Goal: Task Accomplishment & Management: Use online tool/utility

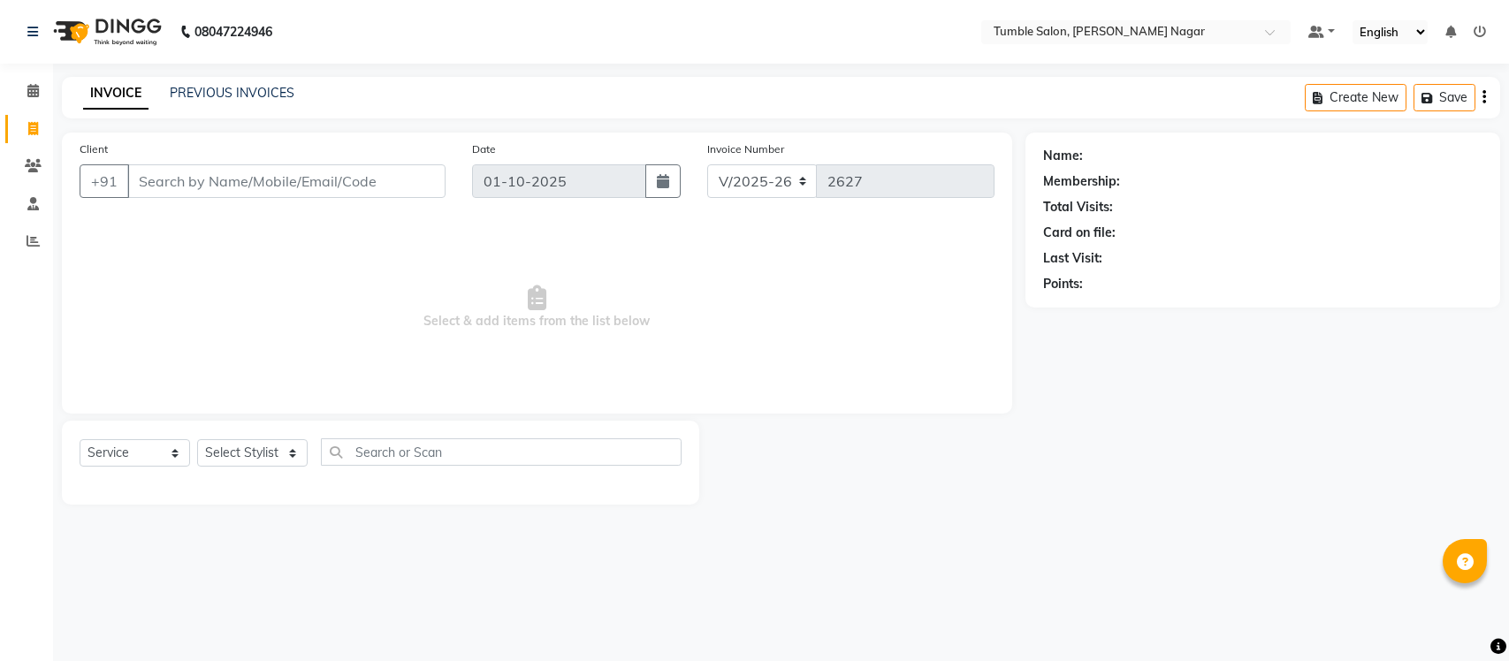
select select "8207"
select select "service"
select select "77846"
click at [197, 439] on select "Select Stylist Finance id [PERSON_NAME] [PERSON_NAME] [PERSON_NAME] [PERSON_NAM…" at bounding box center [252, 452] width 110 height 27
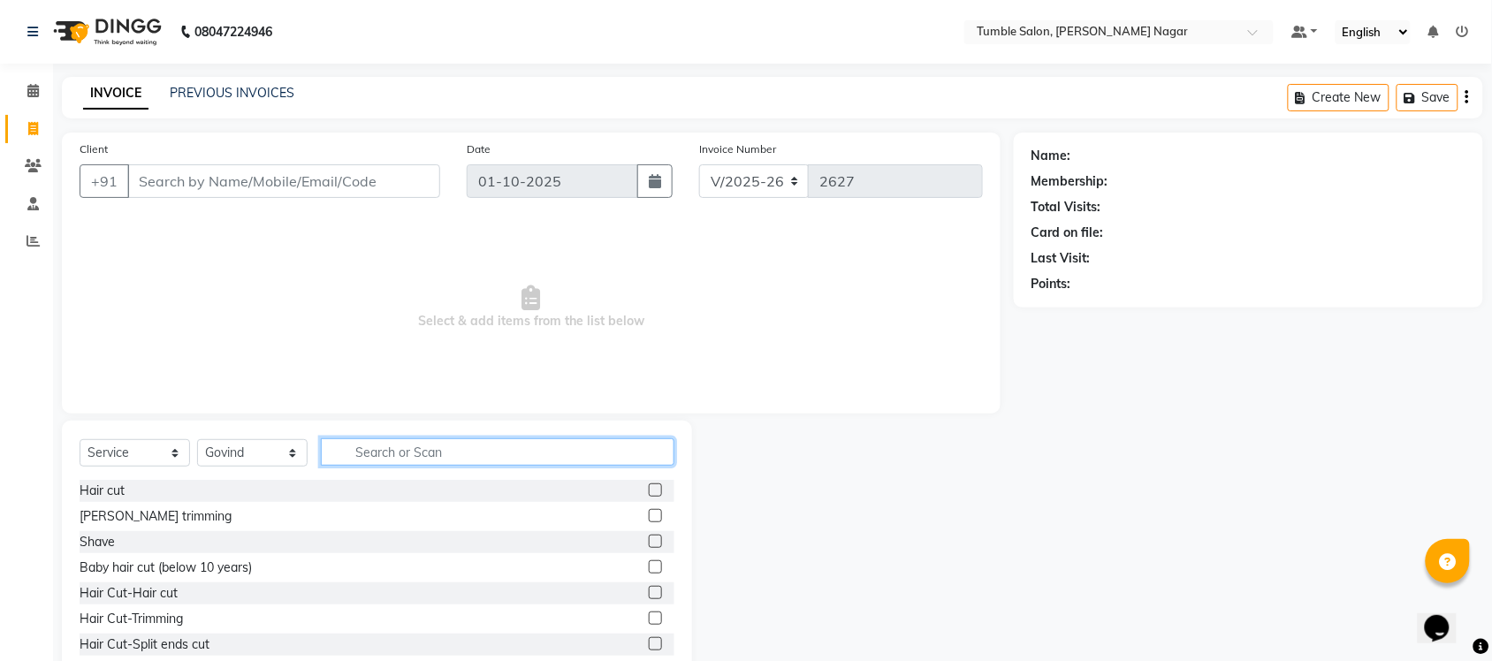
click at [377, 461] on input "text" at bounding box center [498, 451] width 354 height 27
type input "i"
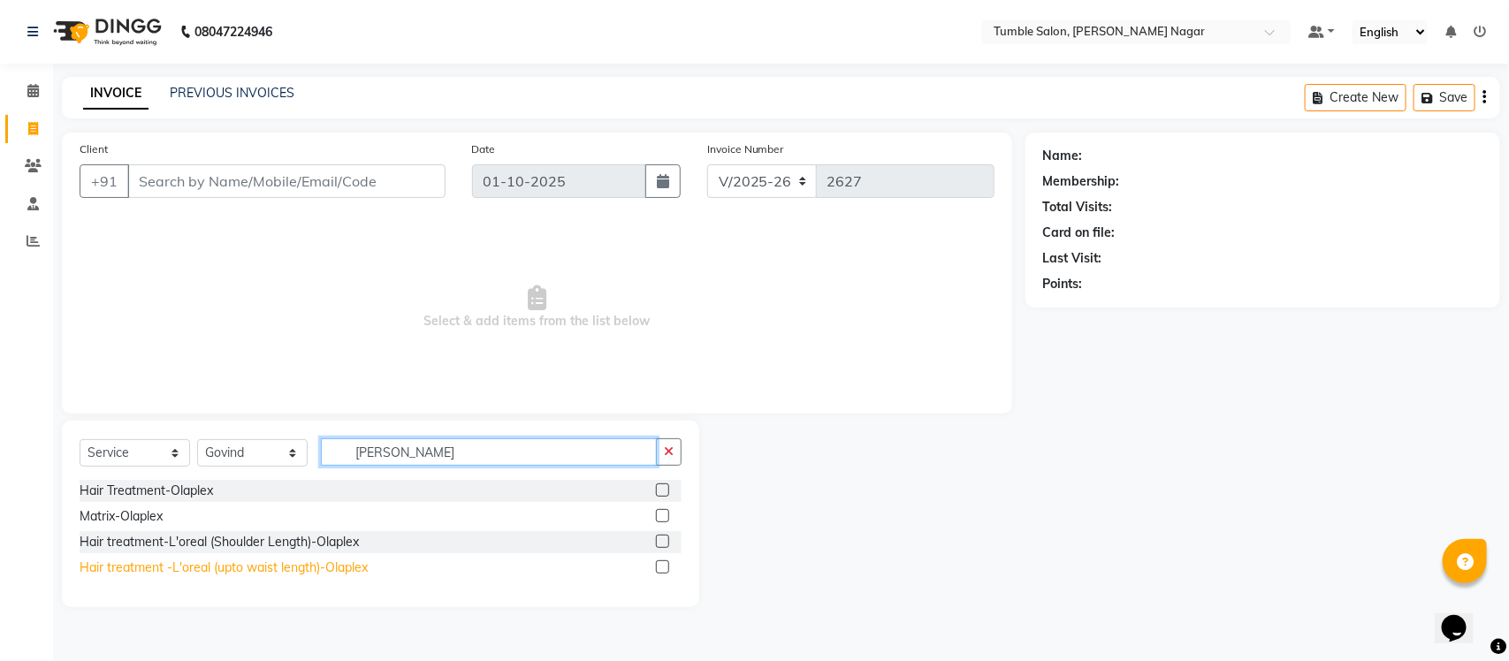
type input "ola ple"
click at [283, 563] on div "Hair treatment -L'oreal (upto waist length)-Olaplex" at bounding box center [224, 568] width 288 height 19
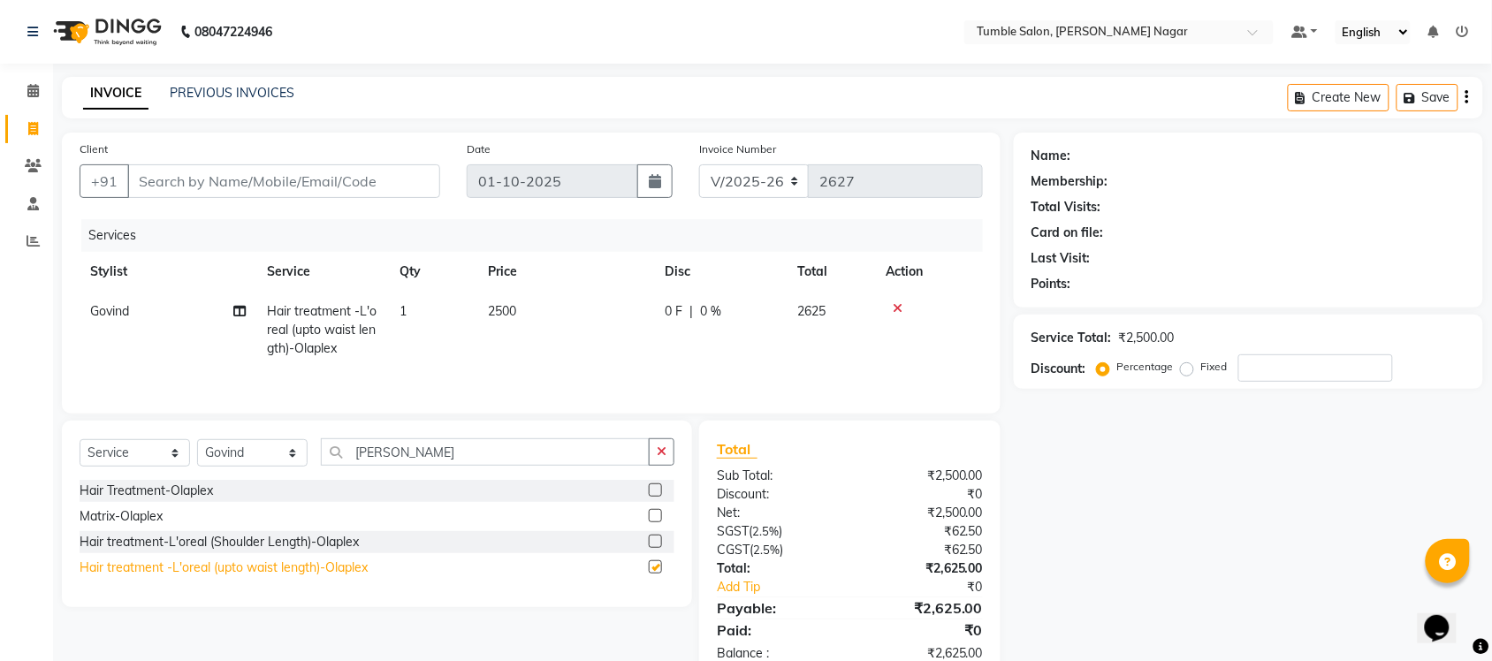
checkbox input "false"
click at [498, 319] on td "2500" at bounding box center [565, 330] width 177 height 77
select select "77846"
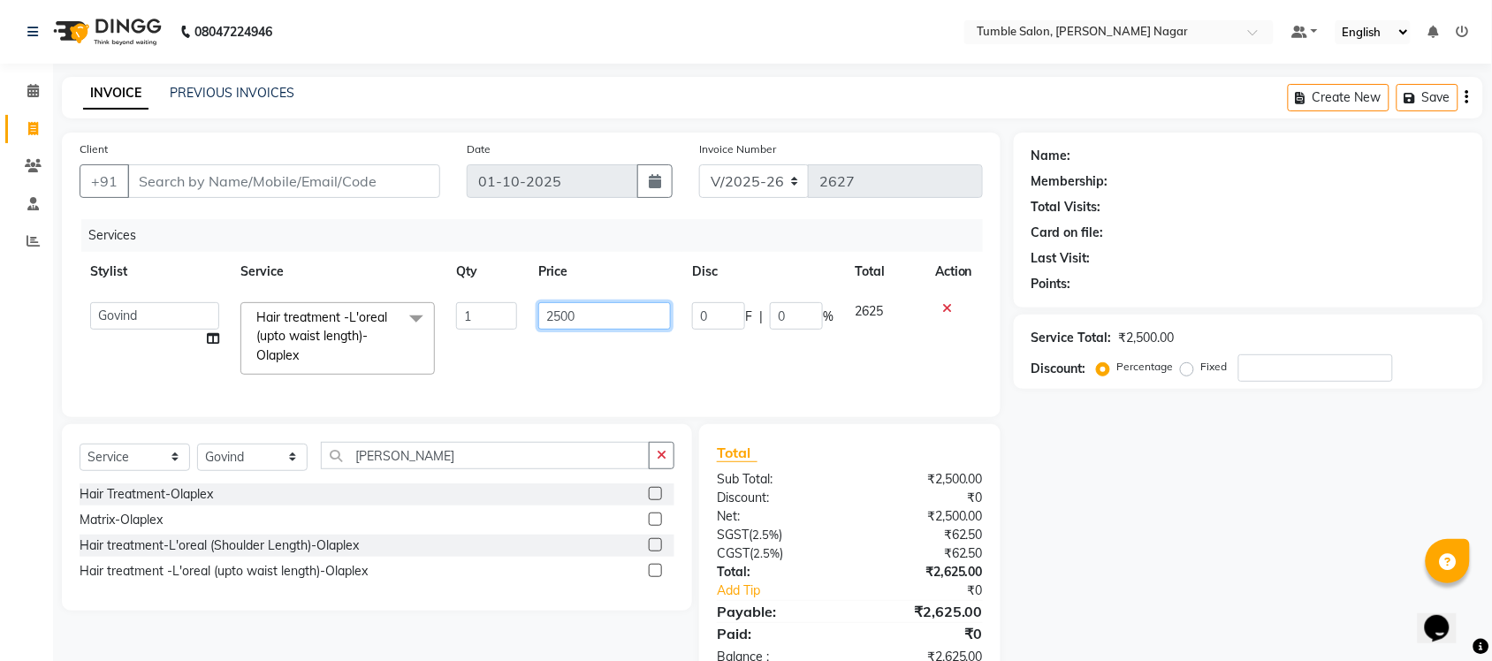
drag, startPoint x: 594, startPoint y: 312, endPoint x: 409, endPoint y: 298, distance: 185.3
click at [409, 298] on tr "Finance id Fiza Abbasi Govind Kiran Singh Krishna Lokesh Mahender Muskan Neetu …" at bounding box center [531, 339] width 903 height 94
type input "3000"
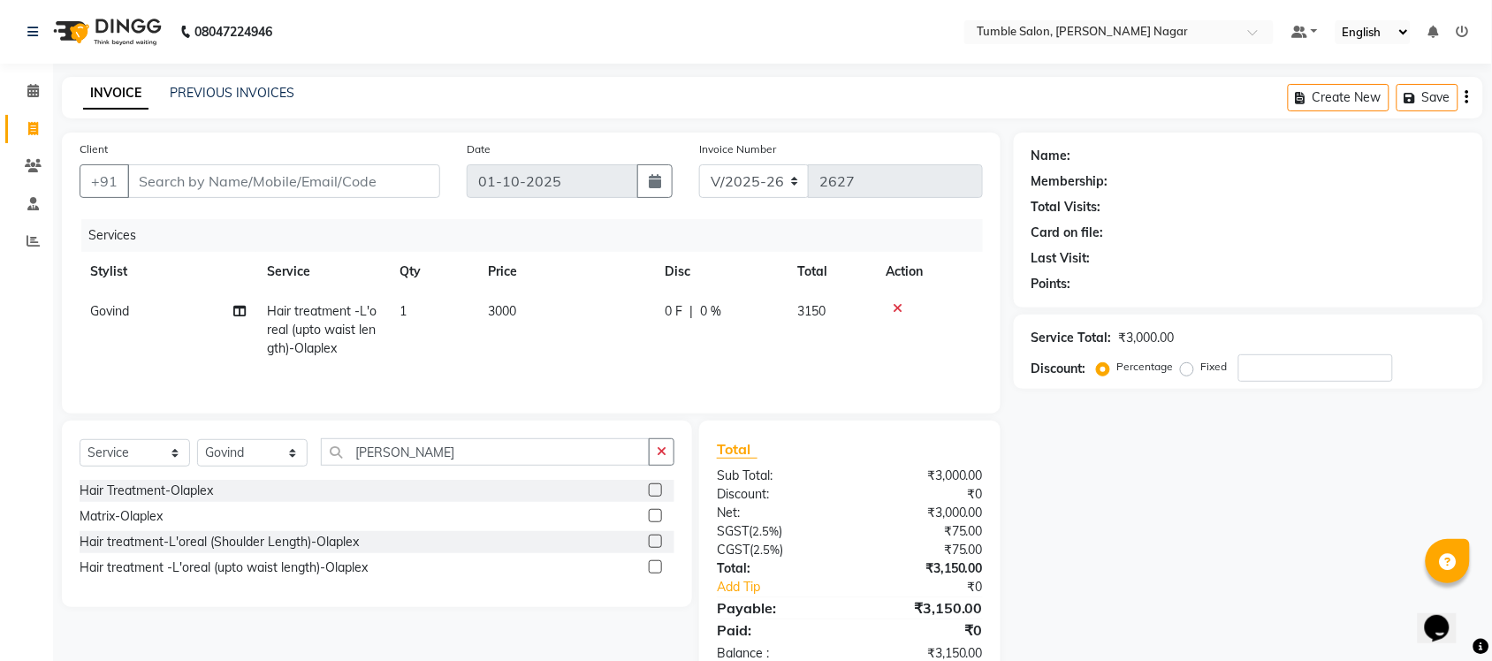
click at [1208, 511] on div "Name: Membership: Total Visits: Card on file: Last Visit: Points: Service Total…" at bounding box center [1255, 407] width 483 height 548
click at [199, 456] on select "Select Stylist Finance id Fiza Abbasi Govind Kiran Singh Krishna Lokesh Mahende…" at bounding box center [252, 452] width 110 height 27
select select "77847"
click at [197, 442] on select "Select Stylist Finance id Fiza Abbasi Govind Kiran Singh Krishna Lokesh Mahende…" at bounding box center [252, 452] width 110 height 27
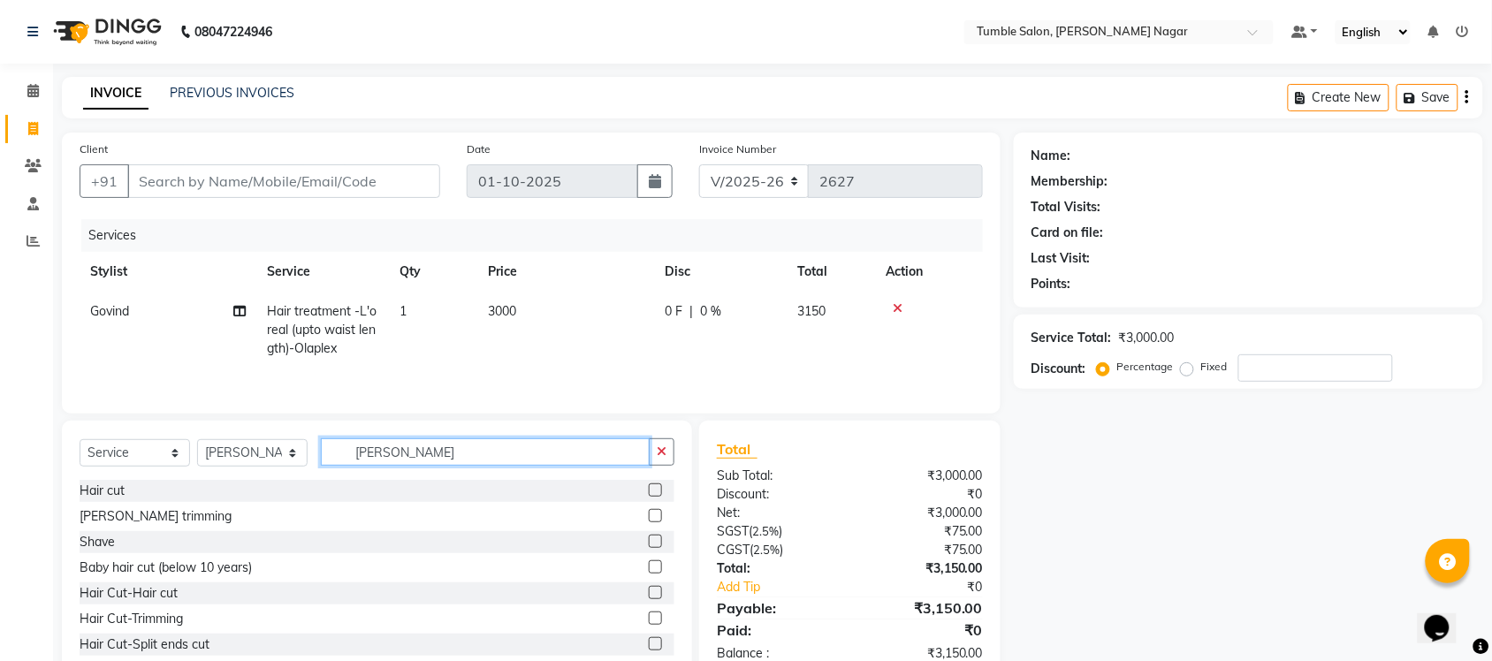
drag, startPoint x: 319, startPoint y: 430, endPoint x: 203, endPoint y: 412, distance: 117.3
click at [203, 412] on div "Client +91 Date 01-10-2025 Invoice Number V/2025 V/2025-26 2627 Services Stylis…" at bounding box center [531, 407] width 965 height 549
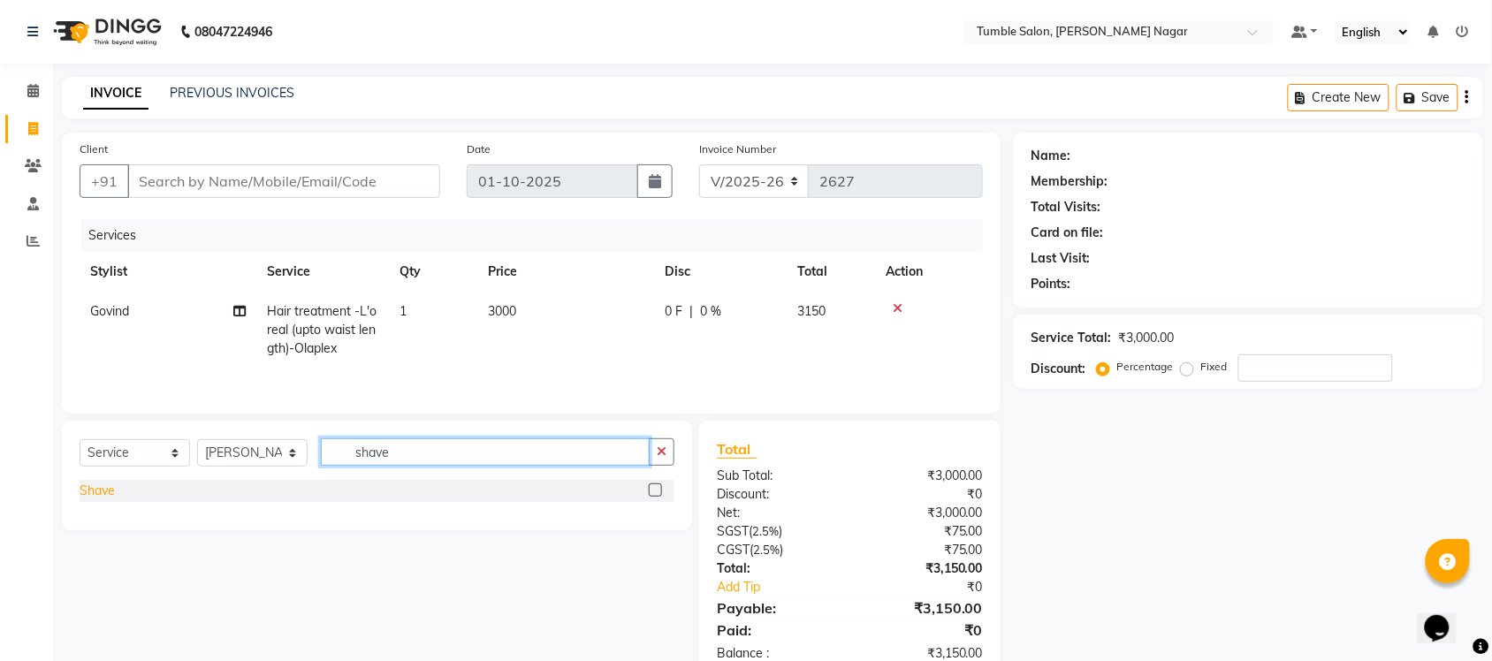
type input "shave"
click at [110, 496] on div "Shave" at bounding box center [97, 491] width 35 height 19
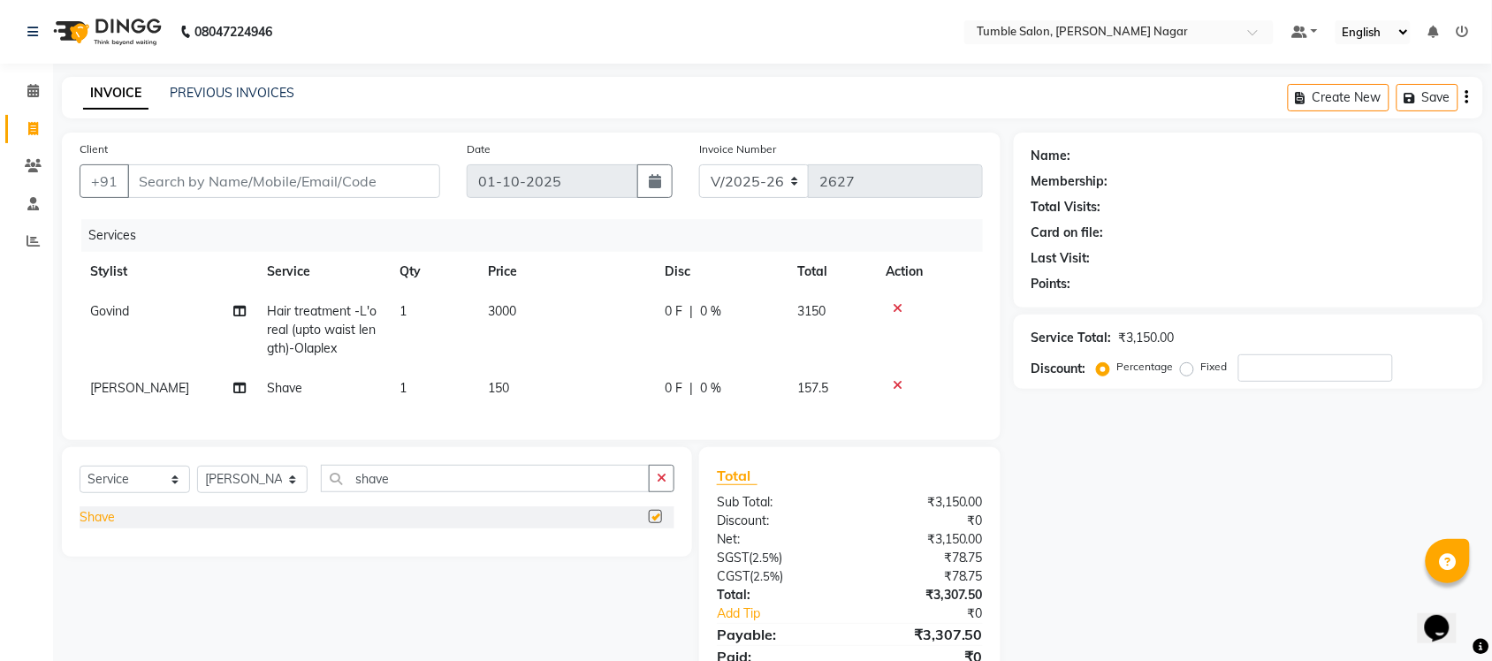
checkbox input "false"
drag, startPoint x: 399, startPoint y: 497, endPoint x: 279, endPoint y: 504, distance: 120.4
click at [279, 504] on div "Select Service Product Membership Package Voucher Prepaid Gift Card Select Styl…" at bounding box center [377, 486] width 595 height 42
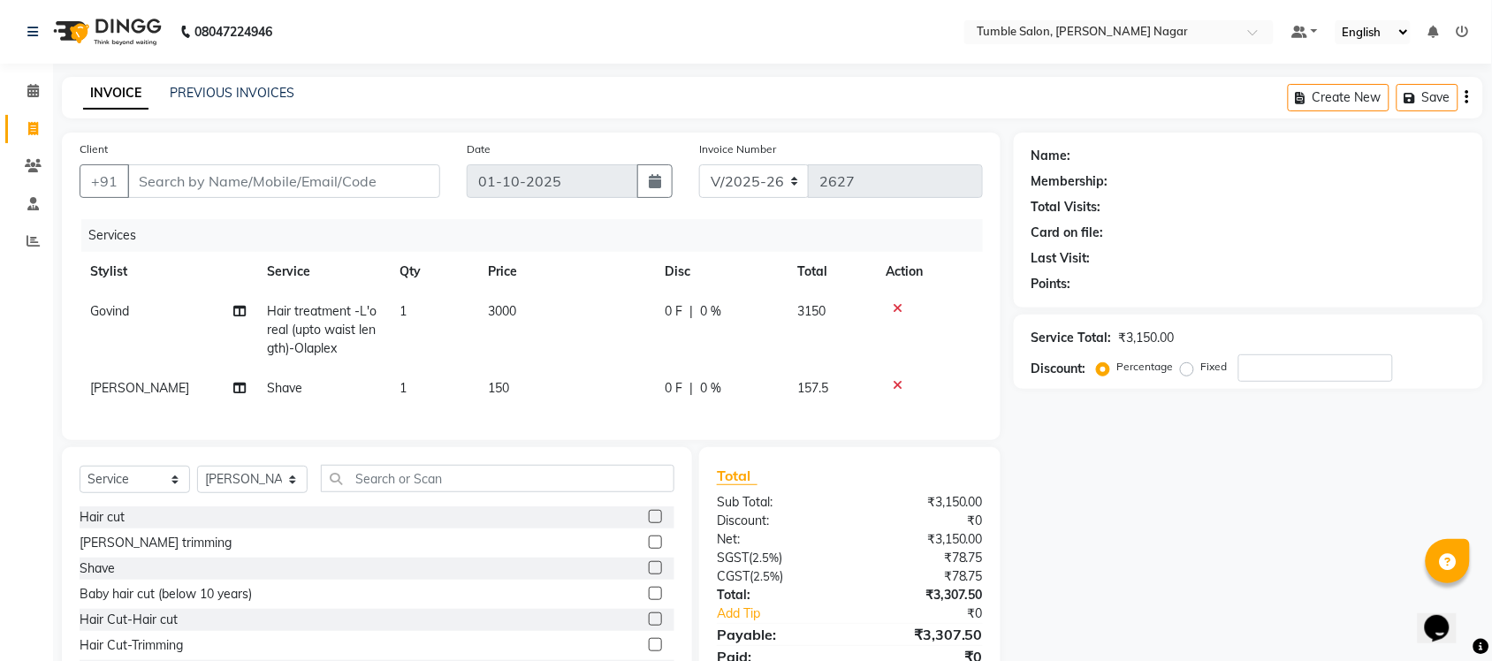
click at [898, 382] on icon at bounding box center [898, 385] width 10 height 12
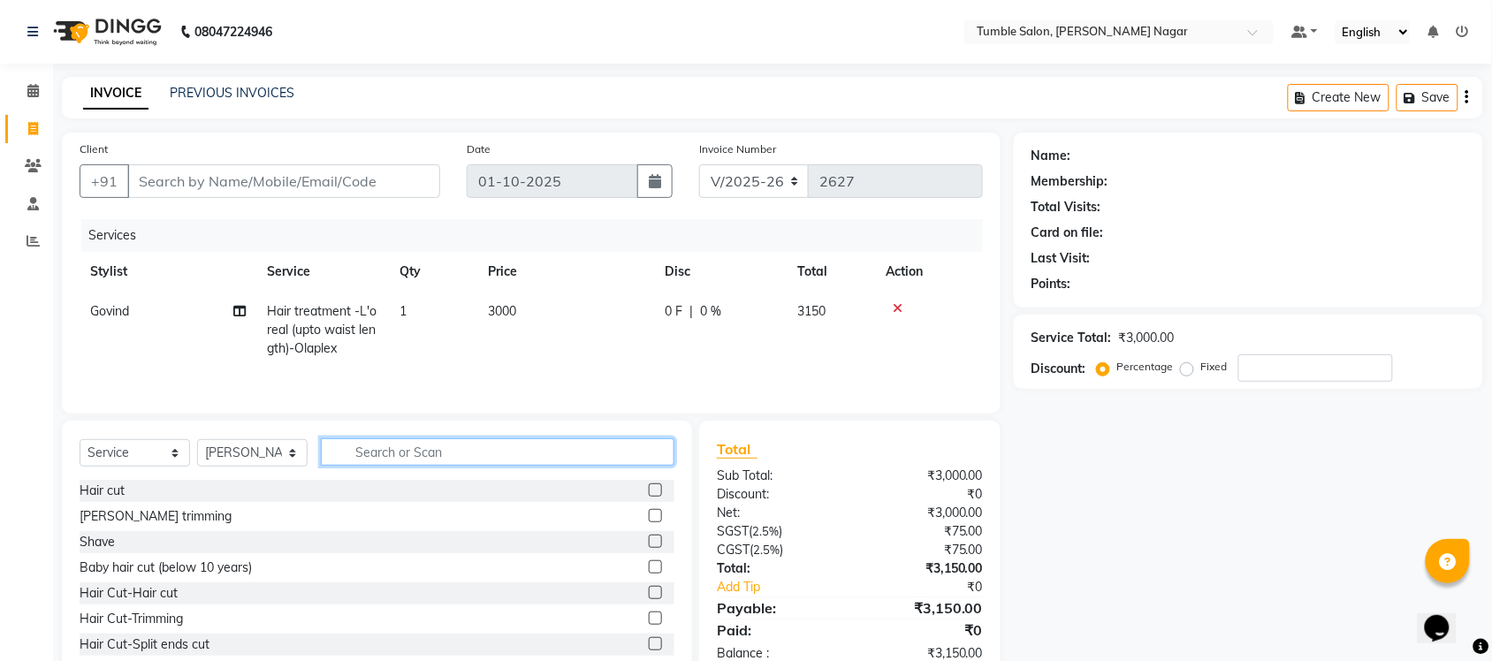
click at [386, 456] on input "text" at bounding box center [498, 451] width 354 height 27
type input "clea"
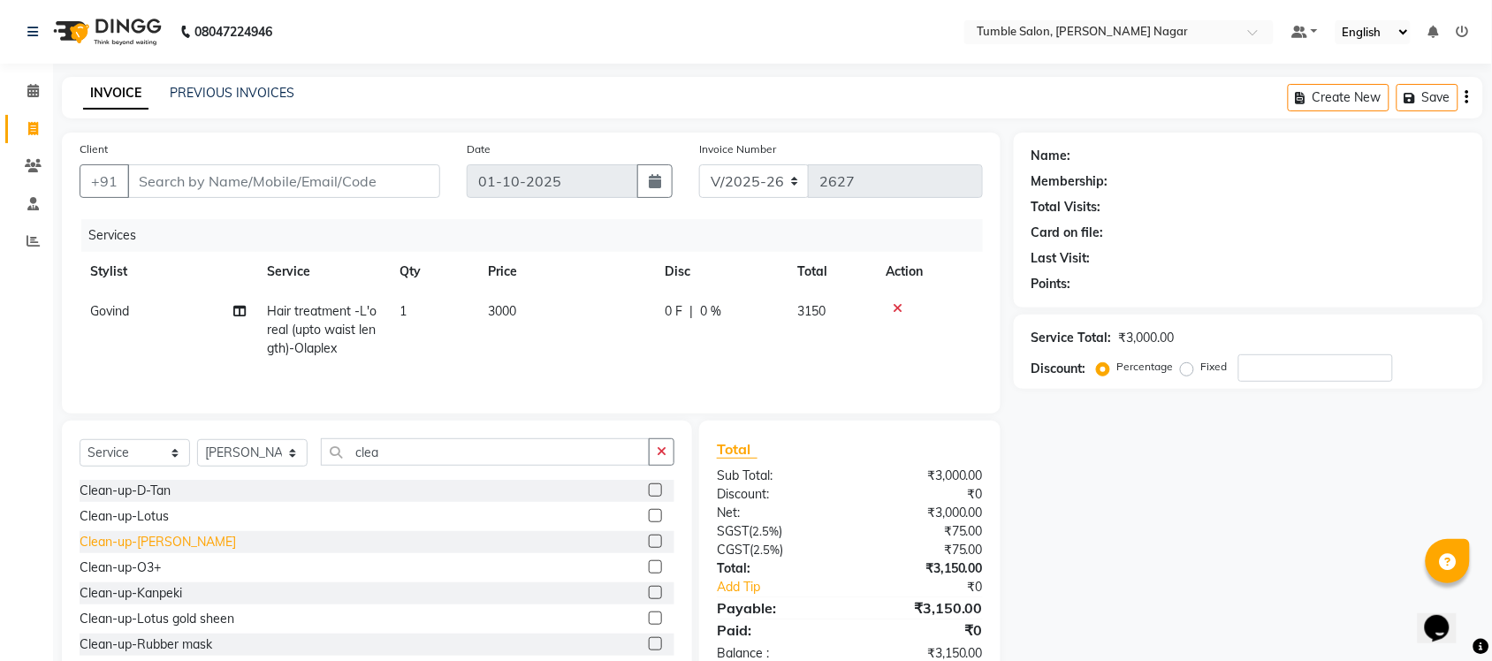
click at [172, 541] on div "Clean-up-Cheryls" at bounding box center [158, 542] width 156 height 19
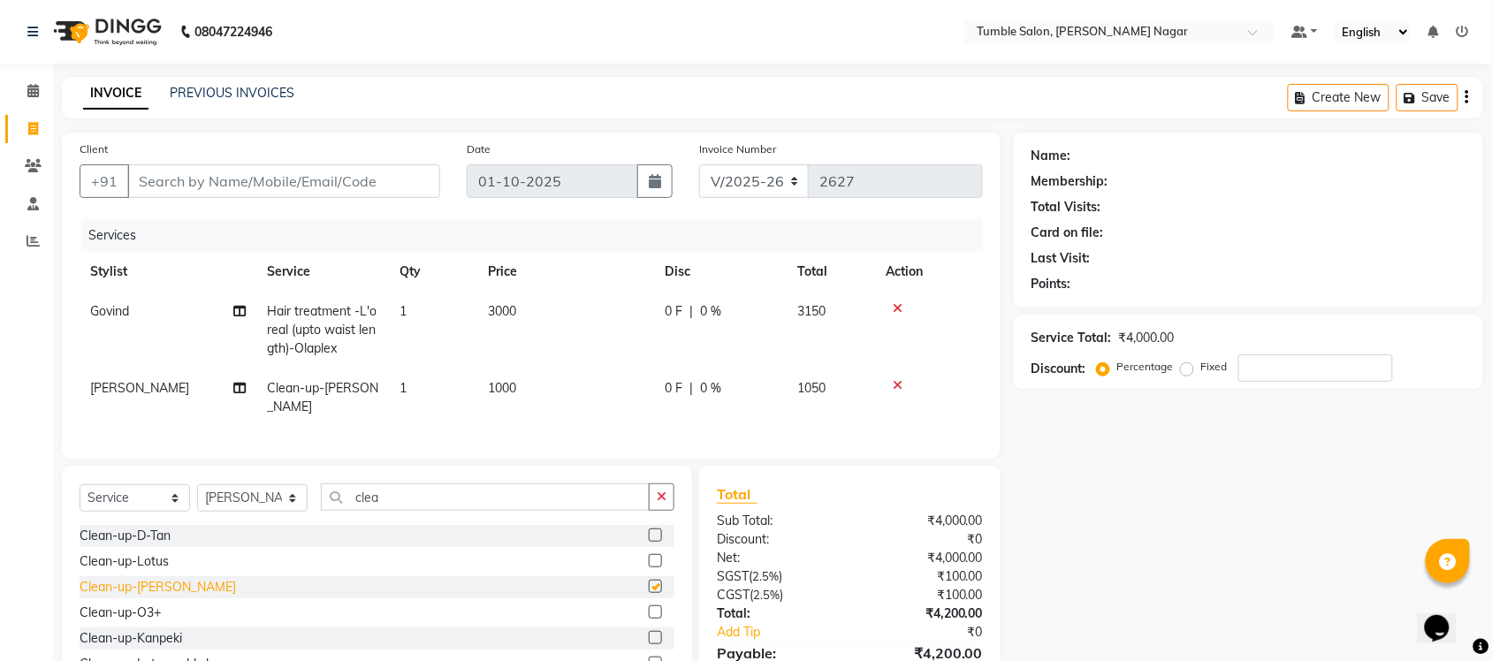
checkbox input "false"
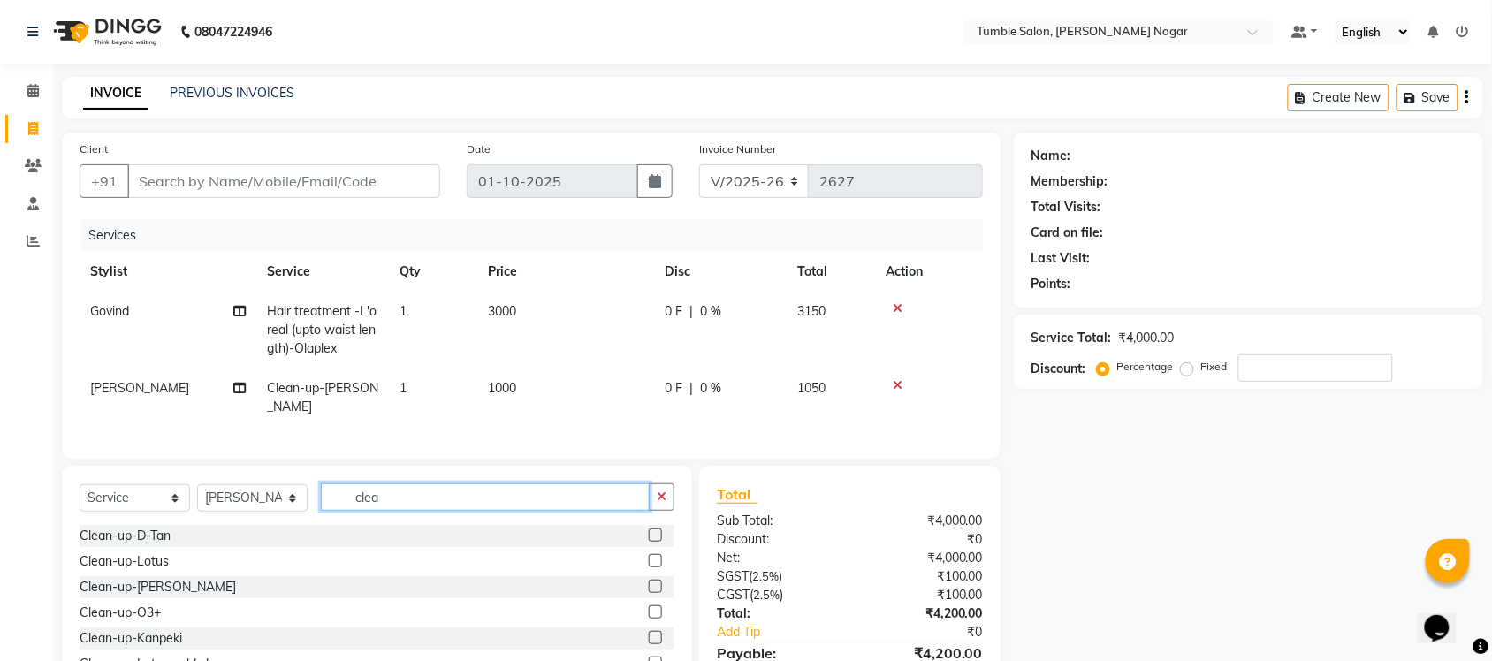
drag, startPoint x: 309, startPoint y: 492, endPoint x: 290, endPoint y: 492, distance: 19.4
click at [290, 492] on div "Select Service Product Membership Package Voucher Prepaid Gift Card Select Styl…" at bounding box center [377, 504] width 595 height 42
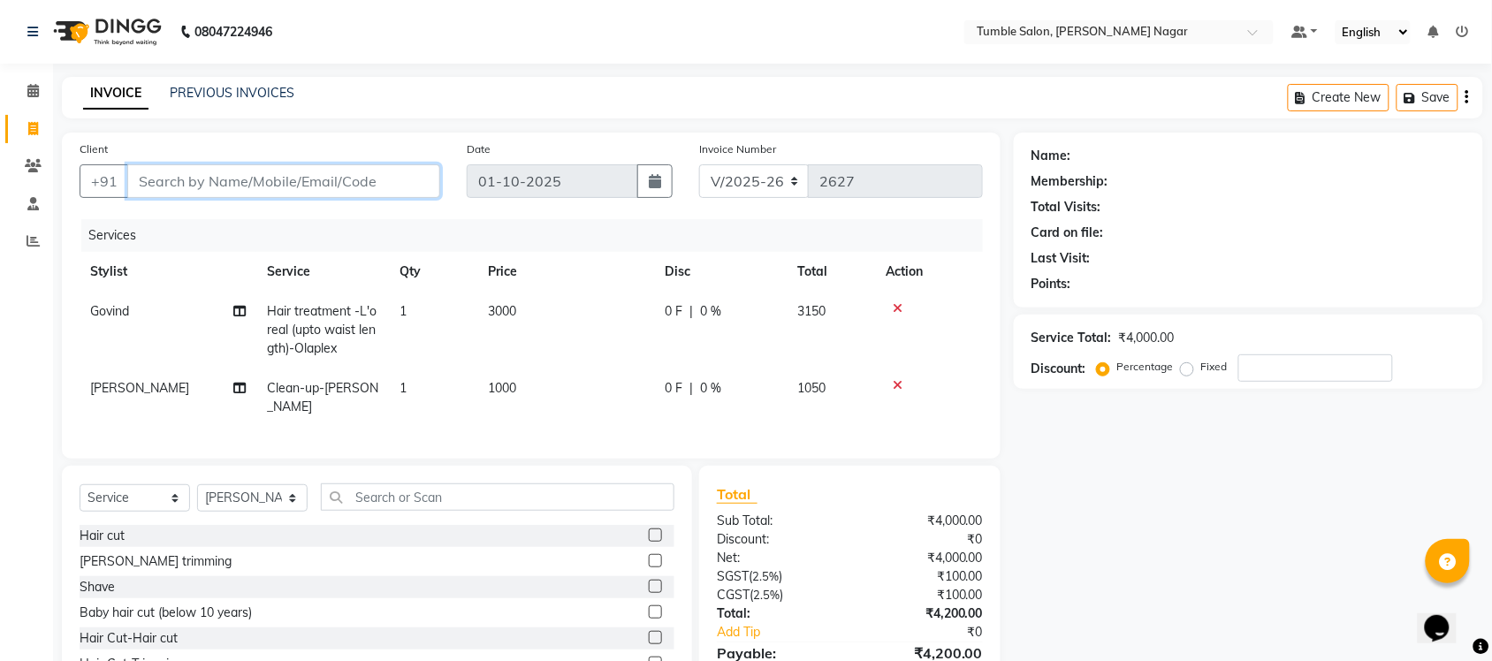
click at [262, 182] on input "Client" at bounding box center [283, 181] width 313 height 34
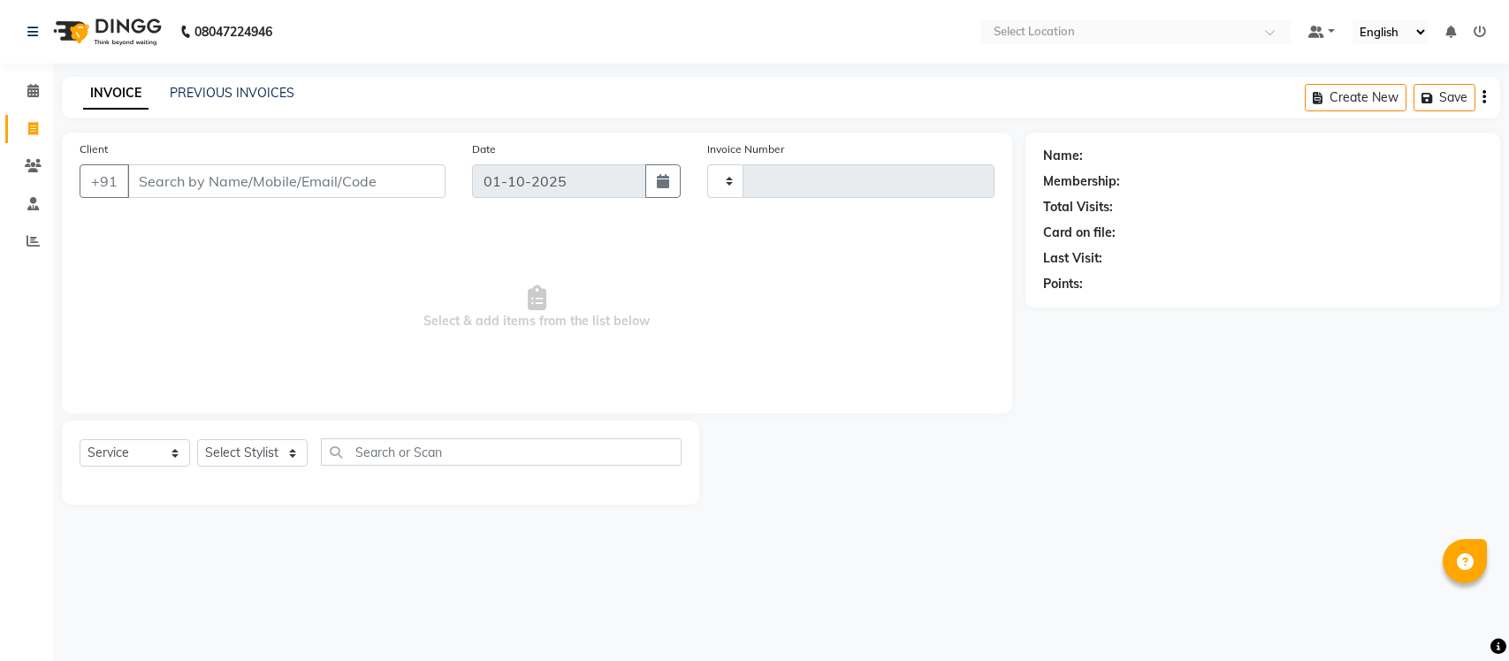
select select "service"
type input "2627"
select select "8207"
click at [311, 183] on input "Client" at bounding box center [286, 181] width 318 height 34
click at [259, 178] on input "Client" at bounding box center [286, 181] width 318 height 34
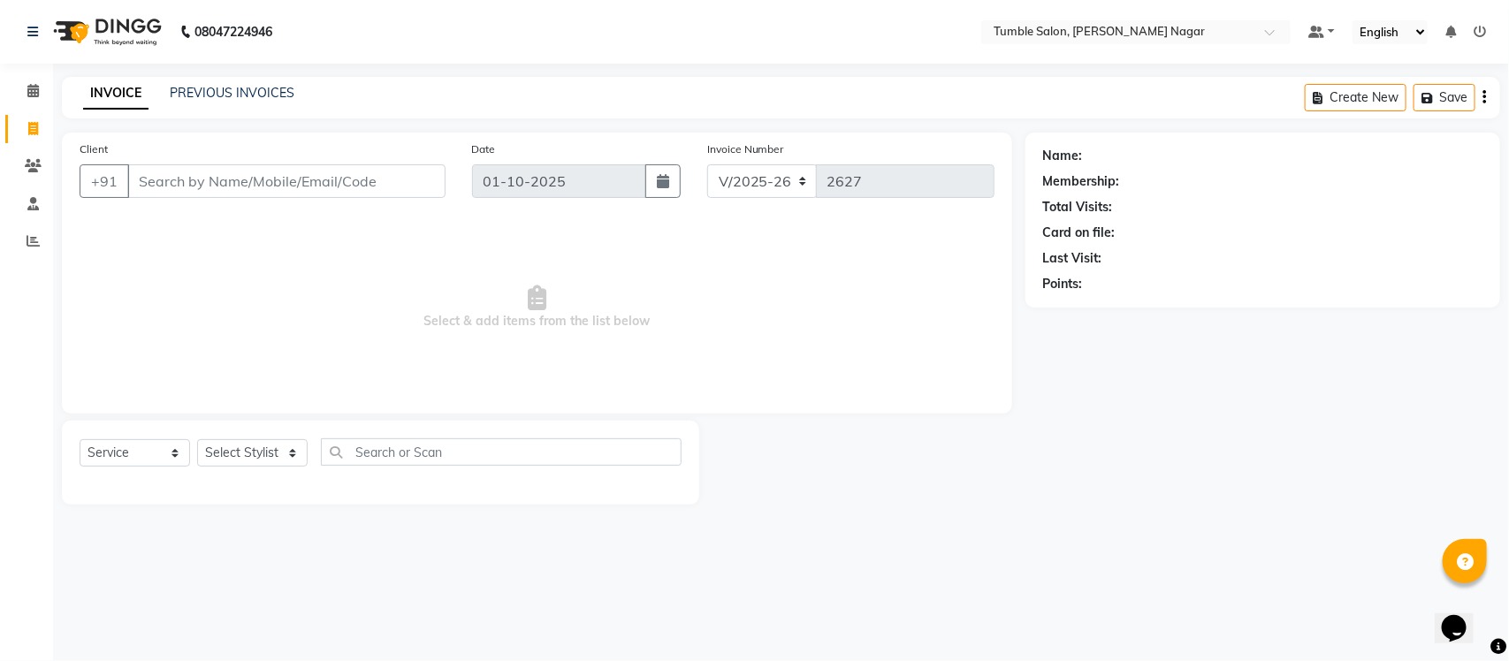
click at [232, 179] on input "Client" at bounding box center [286, 181] width 318 height 34
click at [197, 179] on input "Client" at bounding box center [286, 181] width 318 height 34
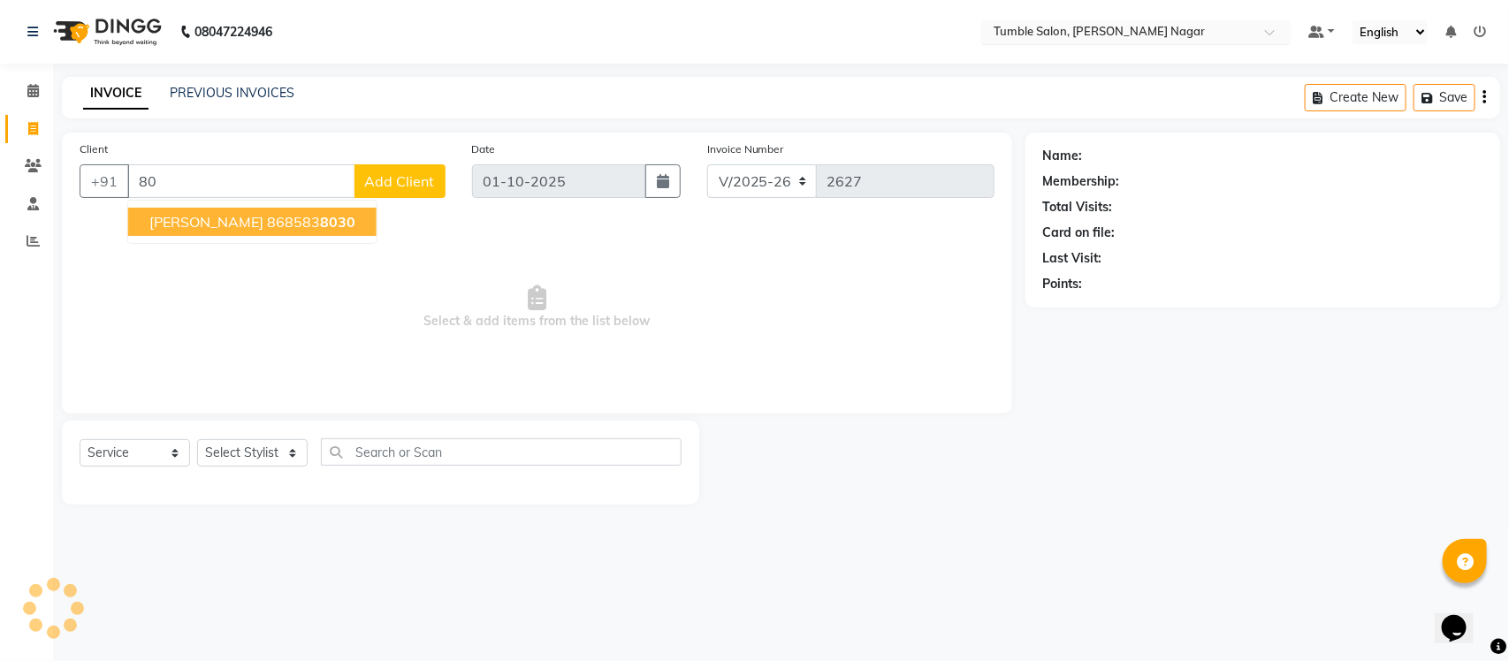
type input "8"
type input "8057821891"
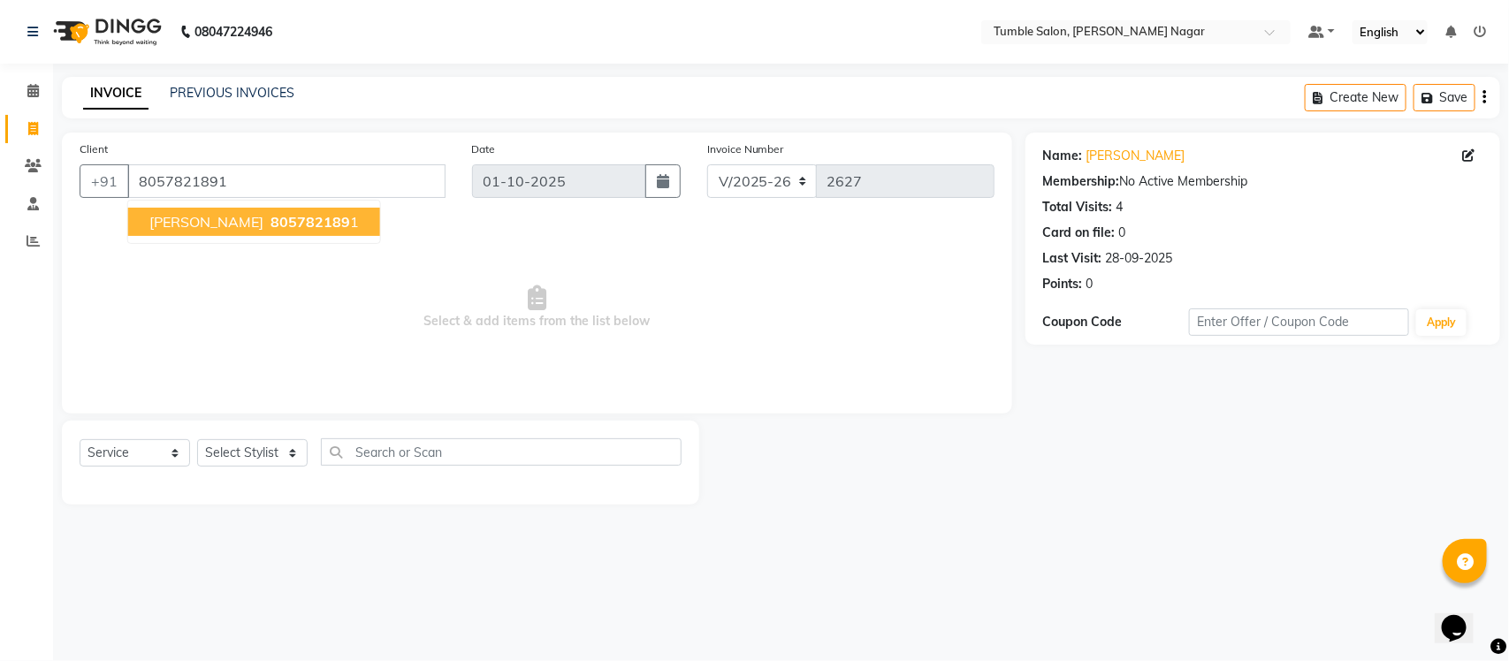
click at [280, 224] on span "805782189" at bounding box center [310, 222] width 80 height 18
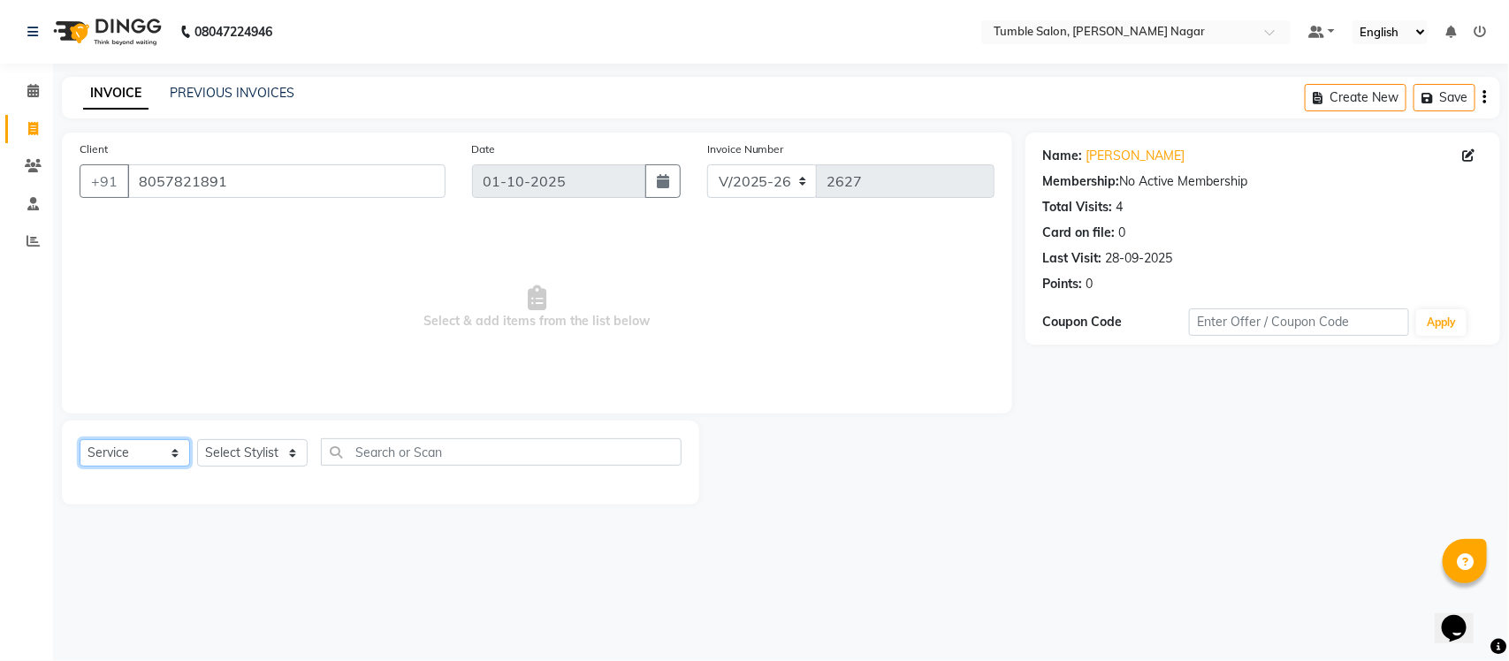
click at [175, 455] on select "Select Service Product Membership Package Voucher Prepaid Gift Card" at bounding box center [135, 452] width 110 height 27
click at [80, 439] on select "Select Service Product Membership Package Voucher Prepaid Gift Card" at bounding box center [135, 452] width 110 height 27
click at [288, 453] on select "Select Stylist Finance id Fiza Abbasi Govind Kiran Singh Krishna Lokesh Mahende…" at bounding box center [252, 452] width 110 height 27
click at [197, 439] on select "Select Stylist Finance id Fiza Abbasi Govind Kiran Singh Krishna Lokesh Mahende…" at bounding box center [252, 452] width 110 height 27
click at [266, 453] on select "Select Stylist Finance id Fiza Abbasi Govind Kiran Singh Krishna Lokesh Mahende…" at bounding box center [252, 452] width 110 height 27
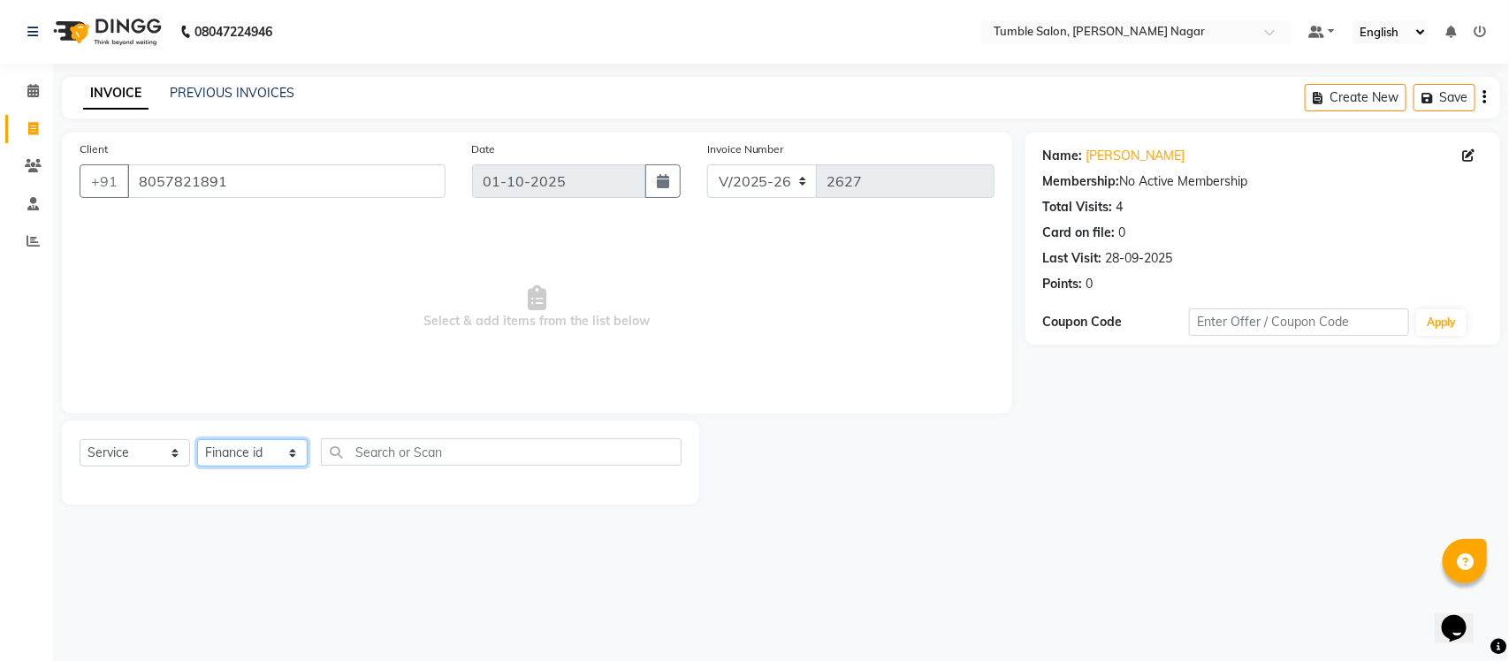
click at [275, 456] on select "Select Stylist Finance id Fiza Abbasi Govind Kiran Singh Krishna Lokesh Mahende…" at bounding box center [252, 452] width 110 height 27
click at [270, 453] on select "Select Stylist Finance id Fiza Abbasi Govind Kiran Singh Krishna Lokesh Mahende…" at bounding box center [252, 452] width 110 height 27
click at [289, 457] on select "Select Stylist Finance id Fiza Abbasi Govind Kiran Singh Krishna Lokesh Mahende…" at bounding box center [252, 452] width 110 height 27
select select "77847"
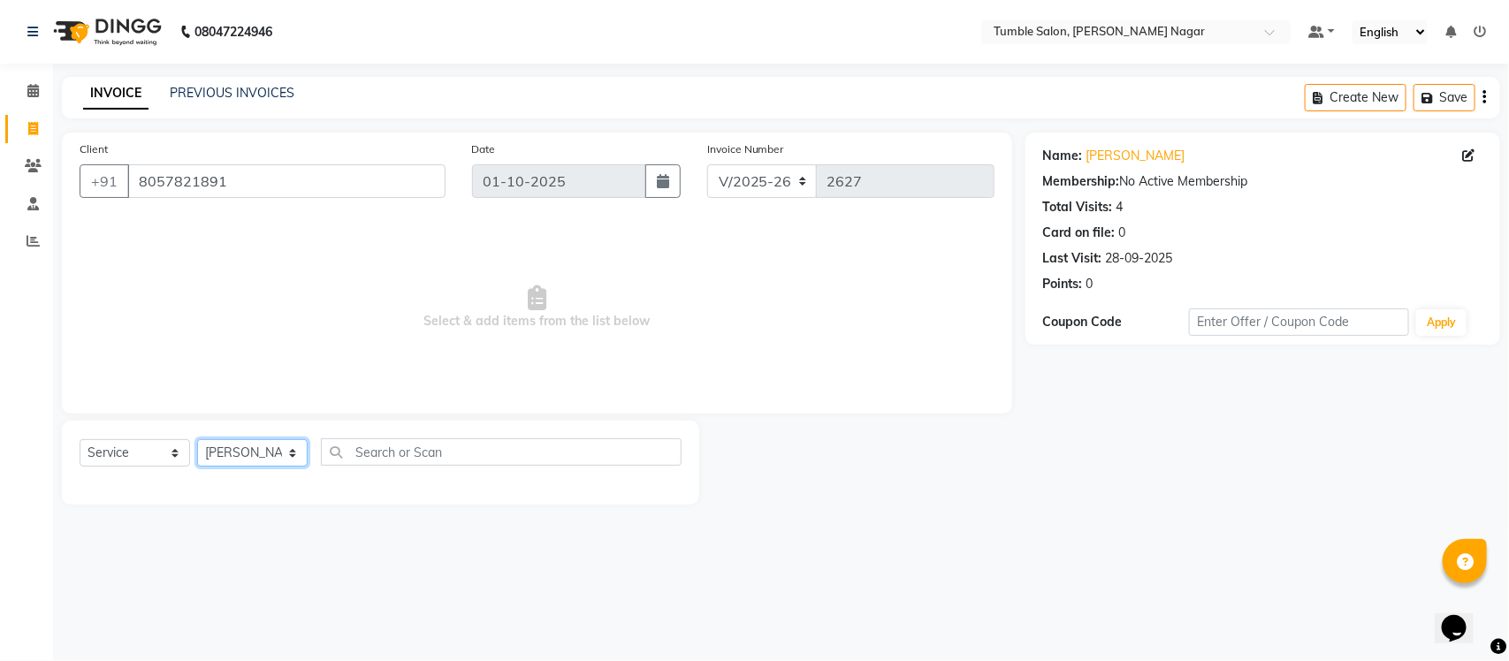
click at [197, 439] on select "Select Stylist Finance id Fiza Abbasi Govind Kiran Singh Krishna Lokesh Mahende…" at bounding box center [252, 452] width 110 height 27
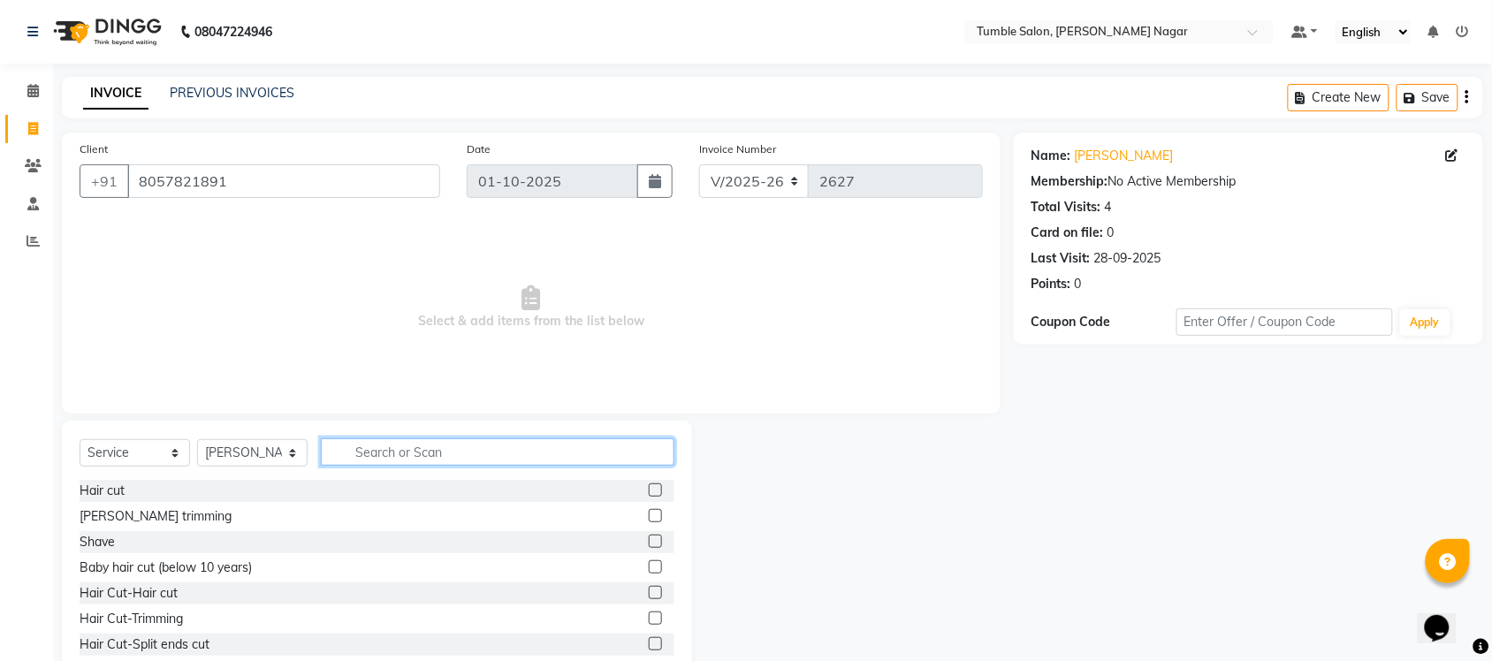
click at [332, 452] on input "text" at bounding box center [498, 451] width 354 height 27
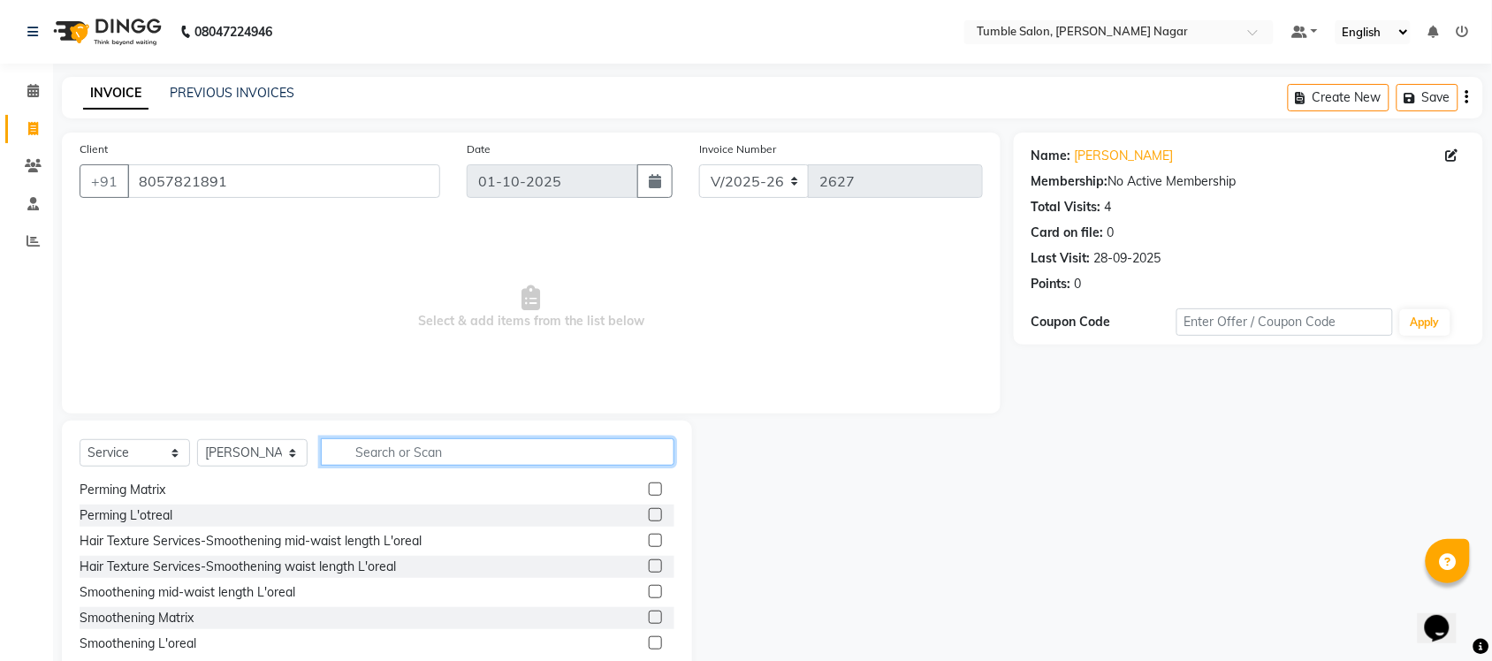
scroll to position [1105, 0]
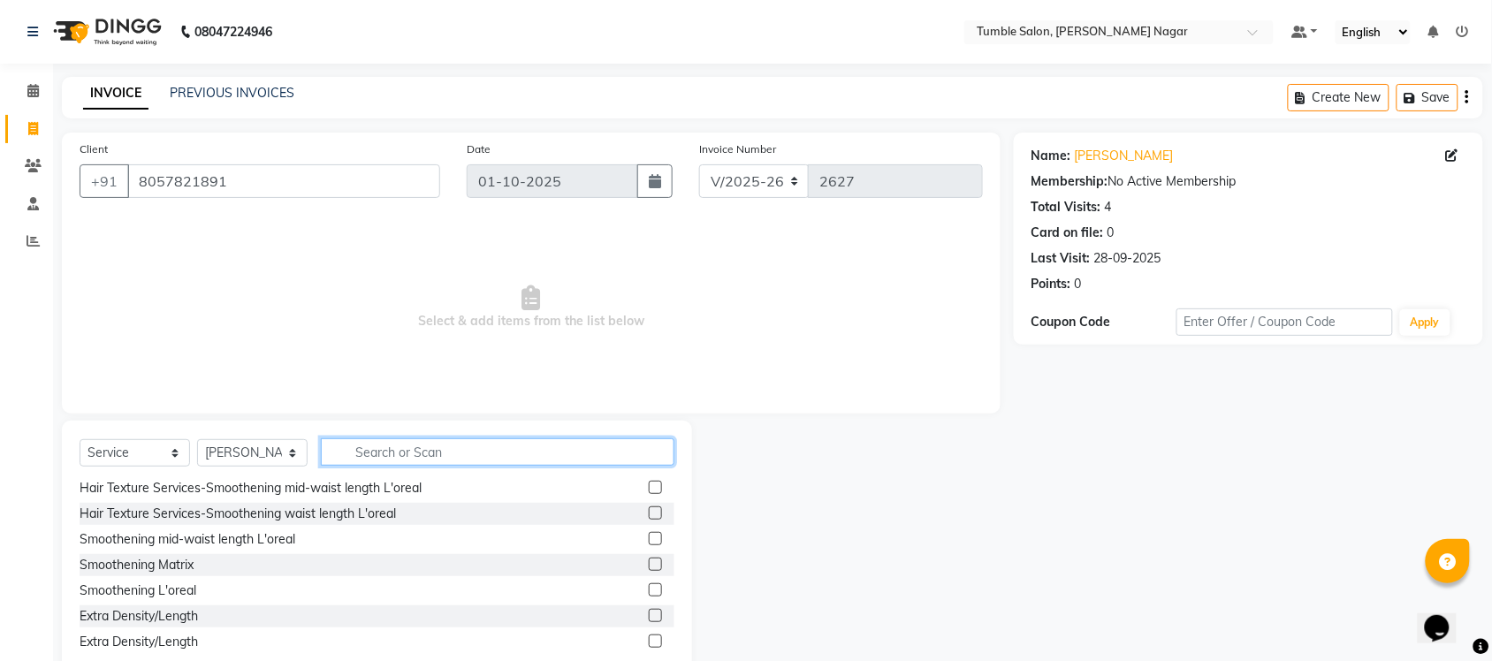
click at [378, 458] on input "text" at bounding box center [498, 451] width 354 height 27
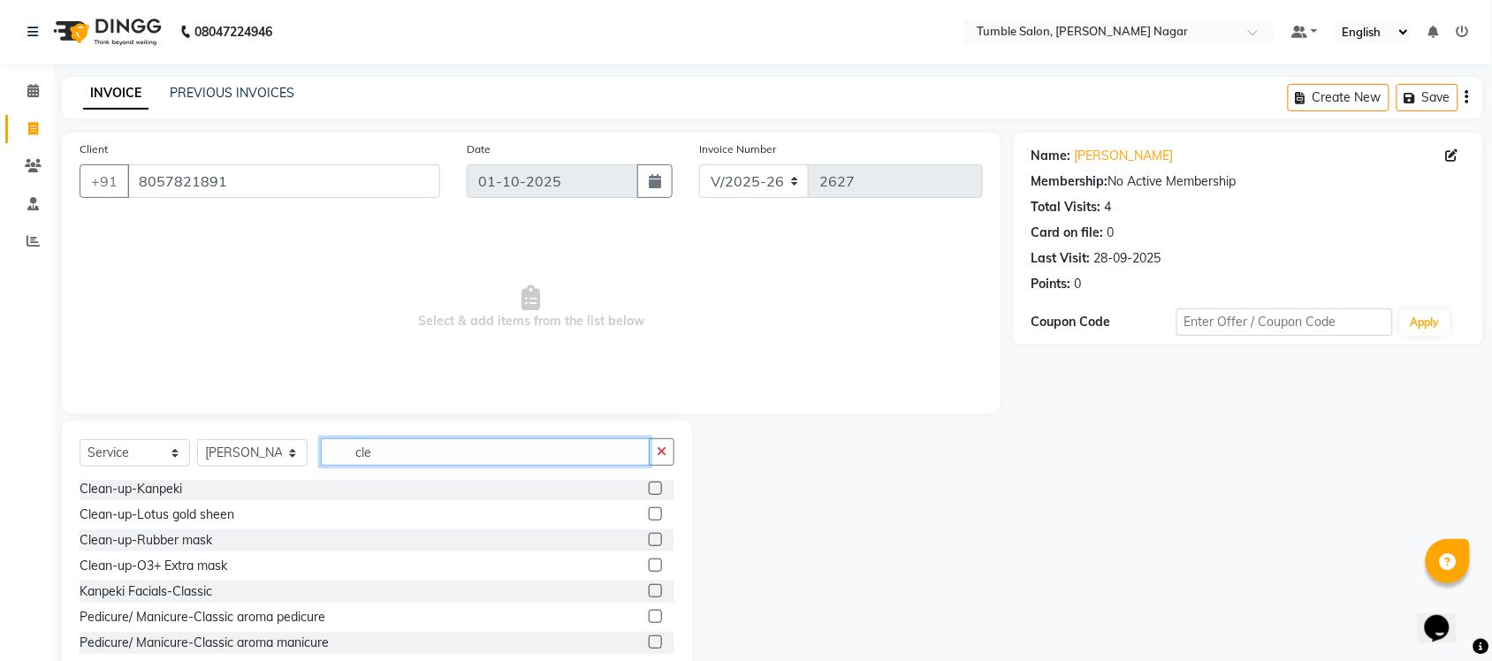
scroll to position [27, 0]
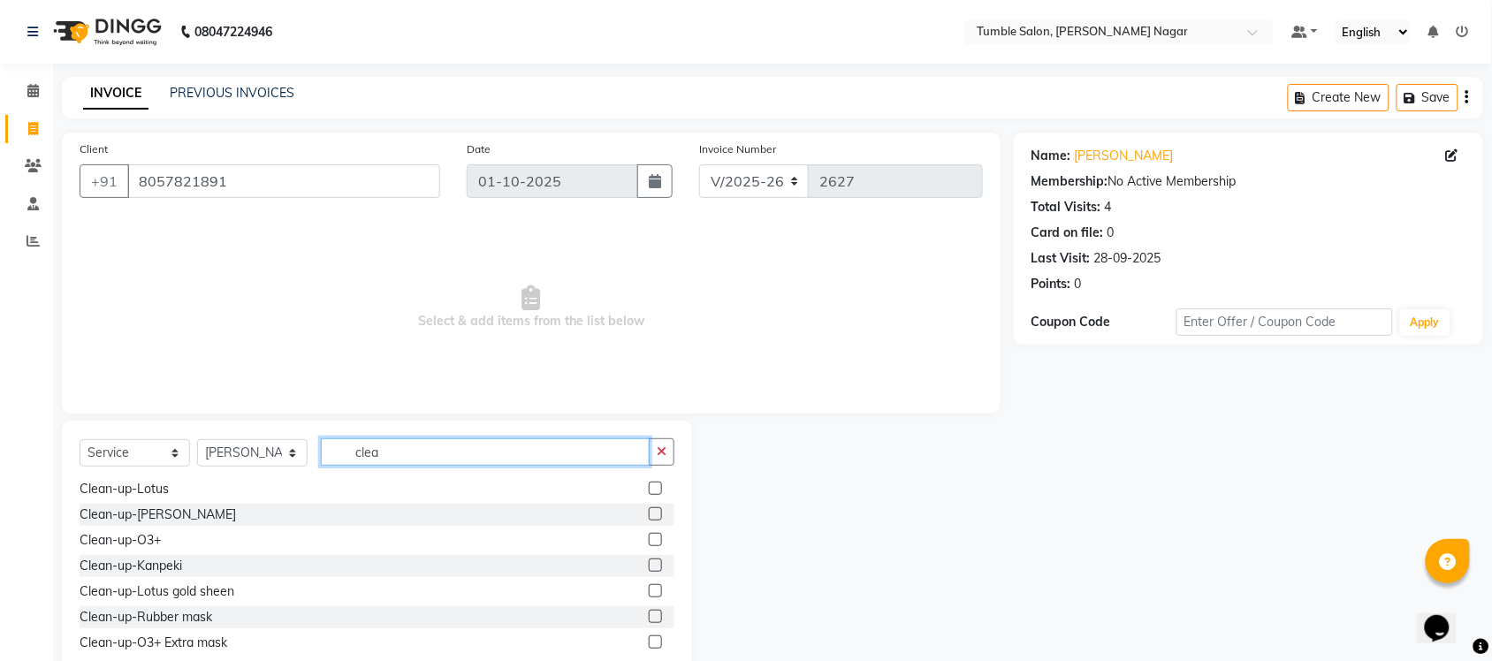
type input "clea"
click at [649, 486] on label at bounding box center [655, 488] width 13 height 13
click at [649, 486] on input "checkbox" at bounding box center [654, 488] width 11 height 11
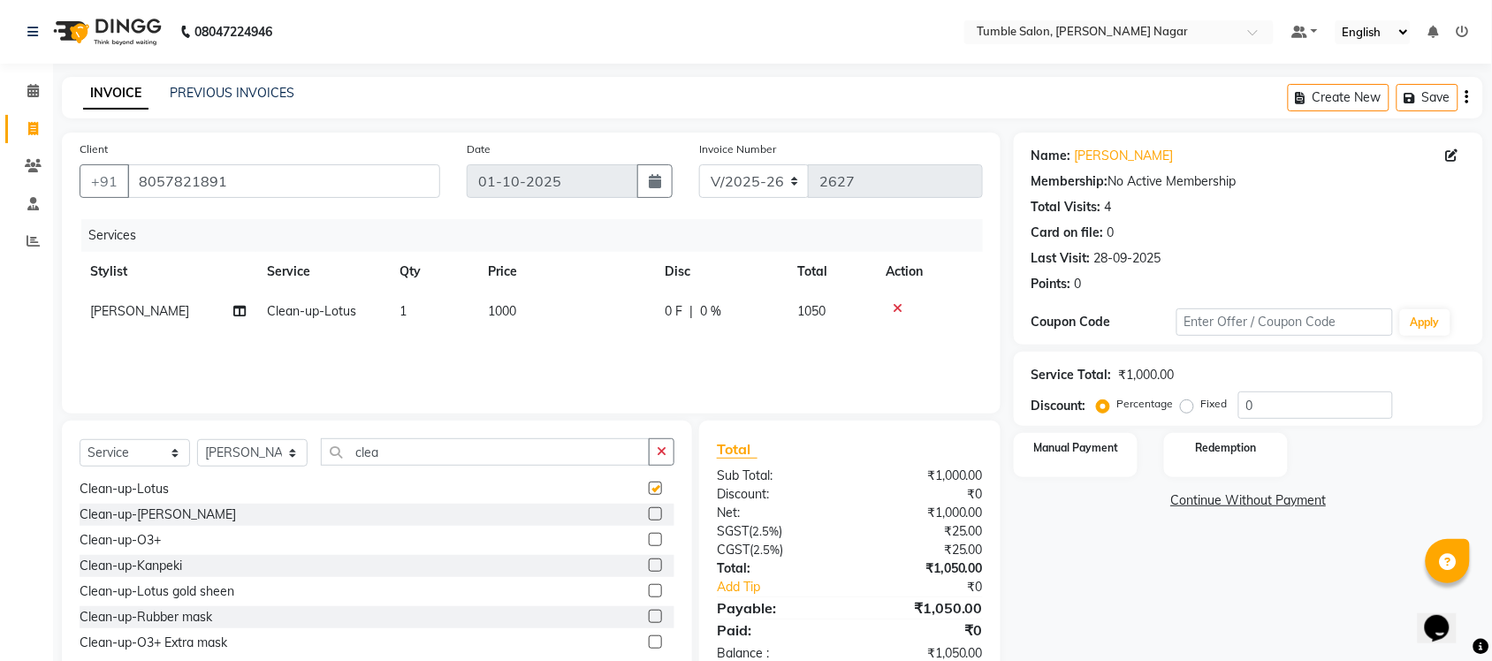
checkbox input "false"
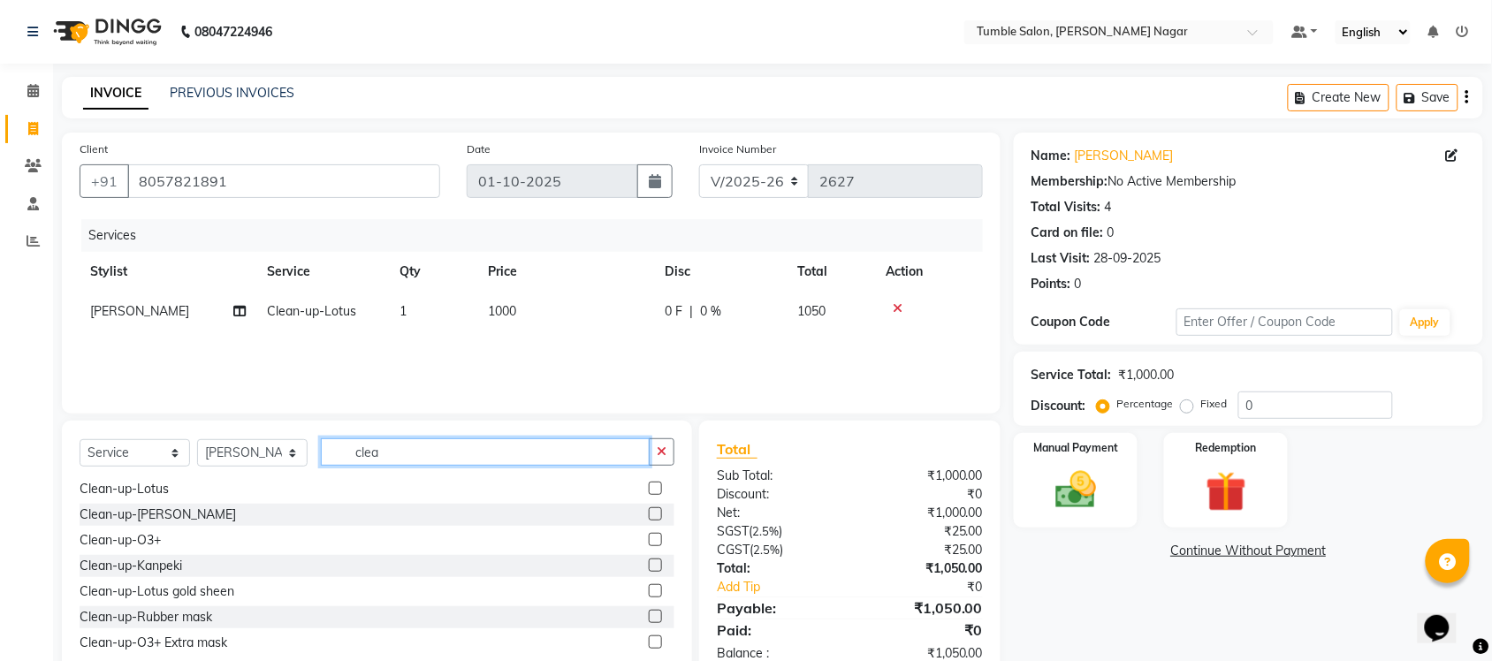
click at [391, 449] on input "clea" at bounding box center [485, 451] width 329 height 27
type input "c"
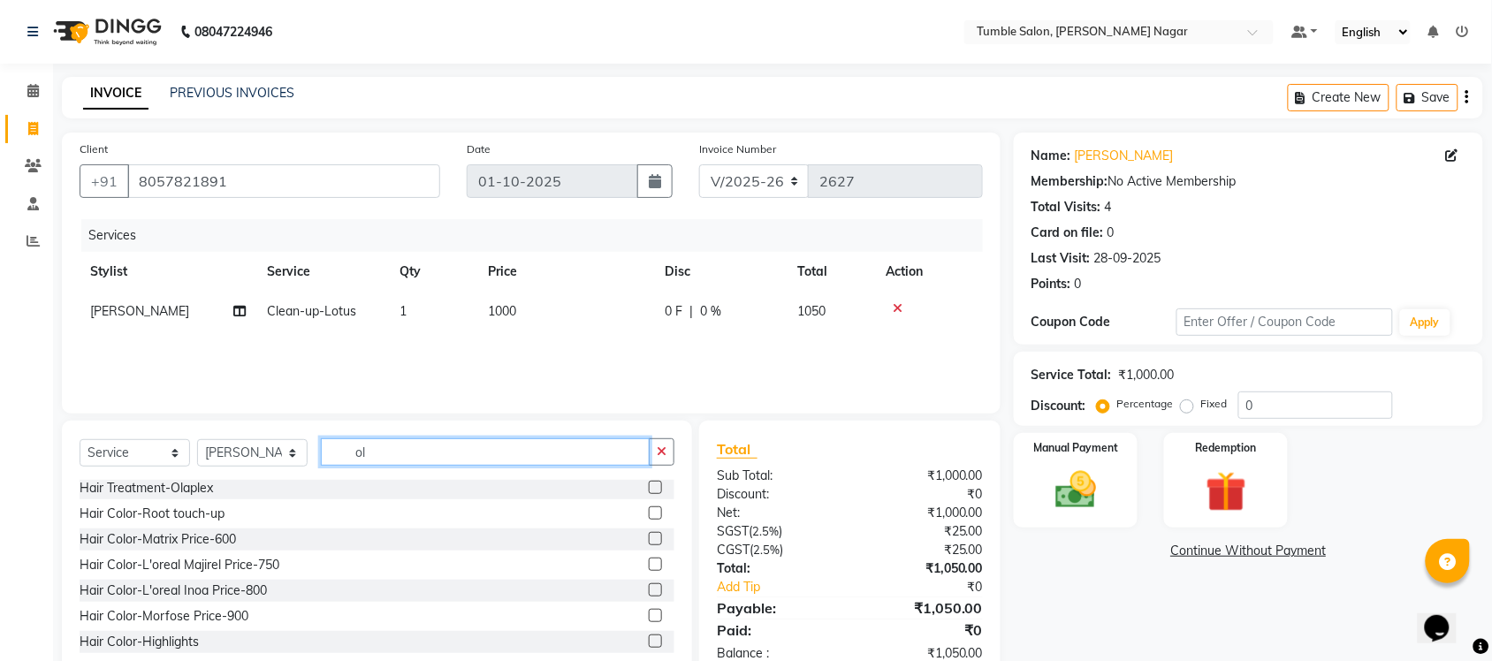
scroll to position [0, 0]
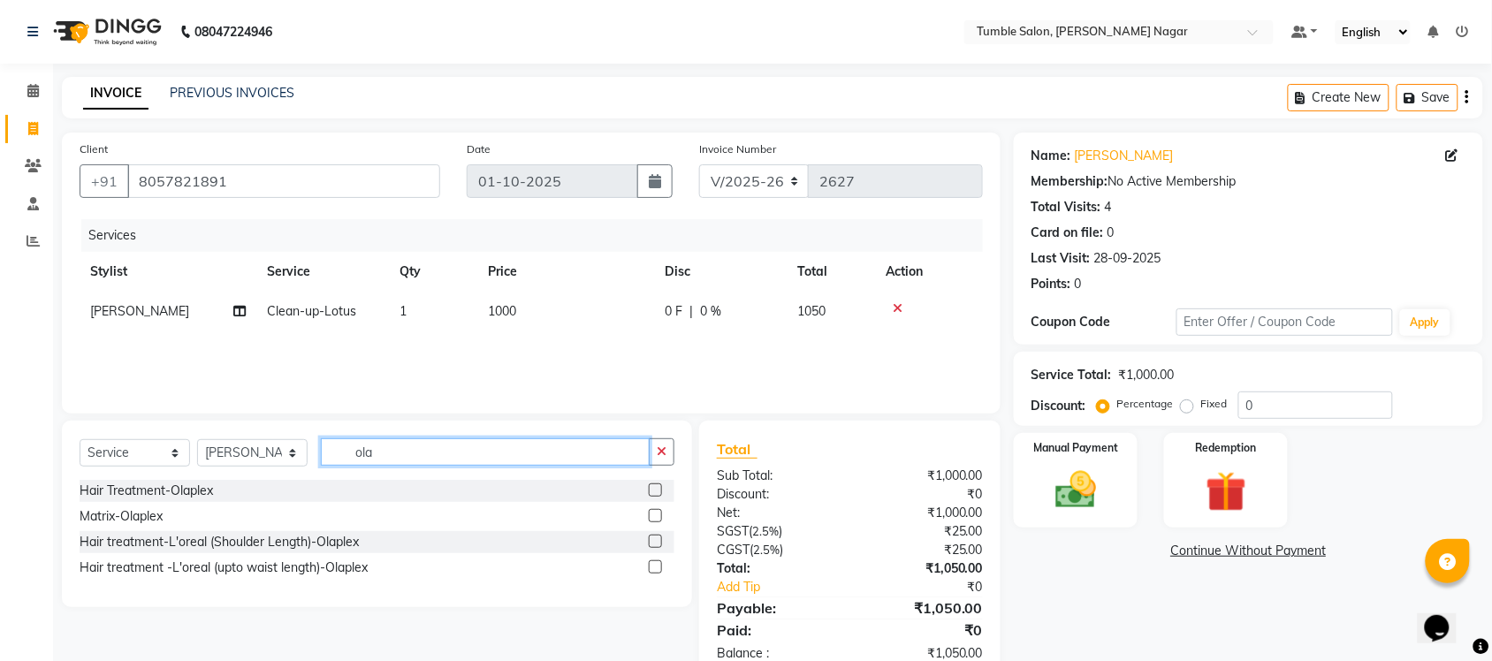
type input "ola"
click at [369, 492] on div "Hair Treatment-Olaplex" at bounding box center [377, 491] width 595 height 22
click at [656, 491] on label at bounding box center [655, 489] width 13 height 13
click at [656, 491] on input "checkbox" at bounding box center [654, 490] width 11 height 11
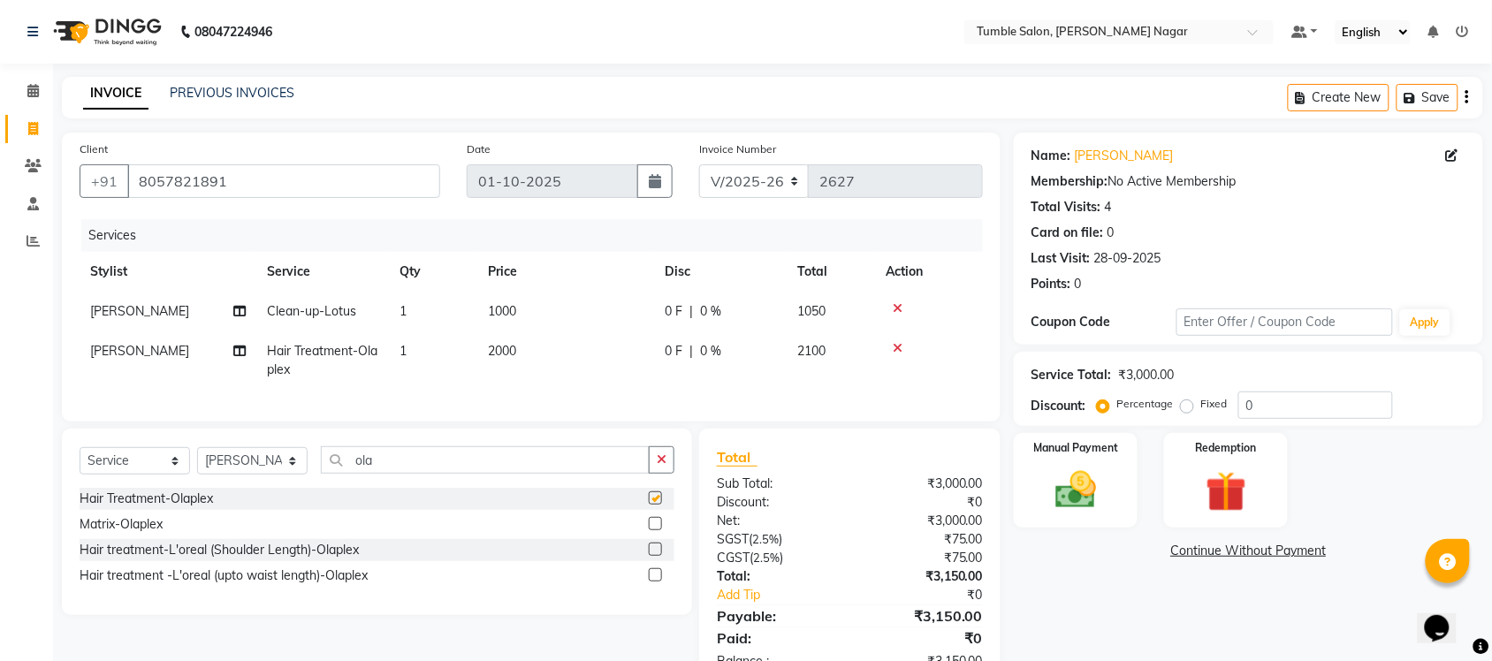
checkbox input "false"
click at [520, 343] on td "2000" at bounding box center [565, 360] width 177 height 58
select select "77847"
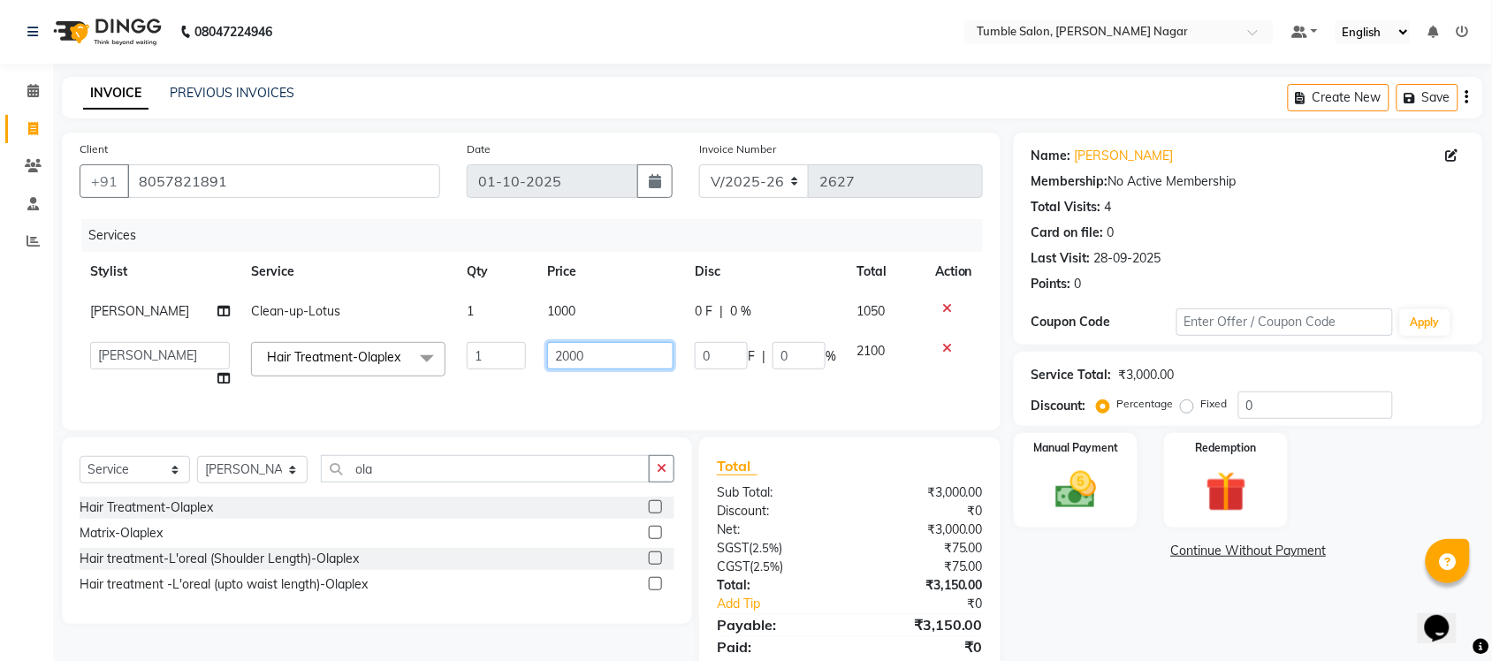
click at [588, 355] on input "2000" at bounding box center [610, 355] width 126 height 27
type input "2500"
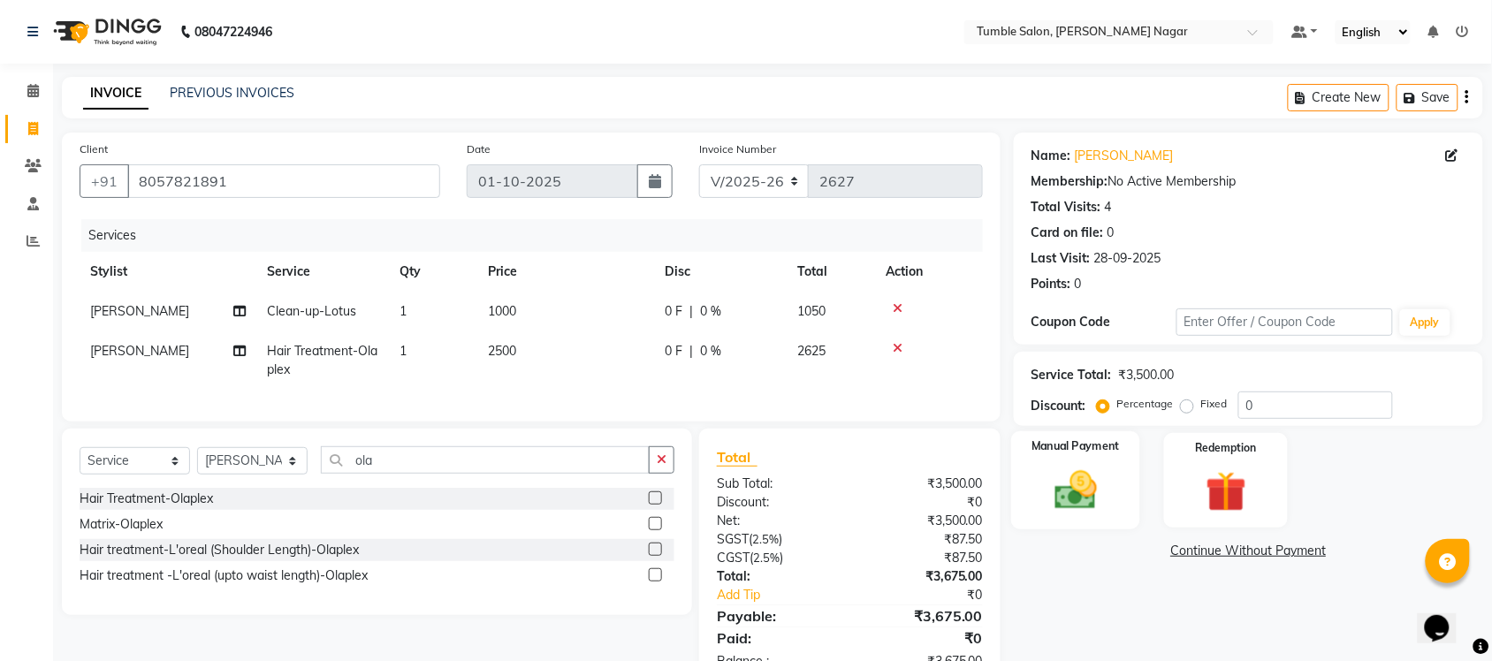
click at [1107, 499] on img at bounding box center [1075, 490] width 69 height 49
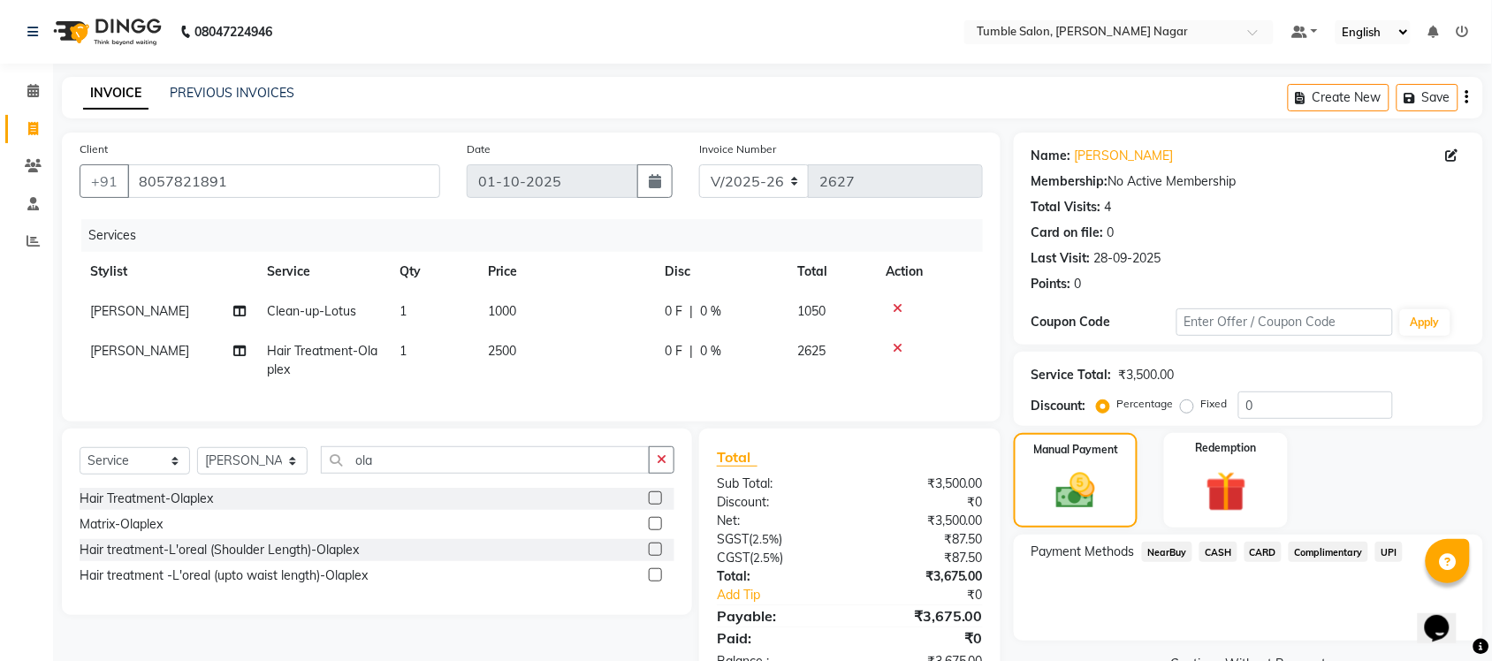
click at [1393, 552] on span "UPI" at bounding box center [1388, 552] width 27 height 20
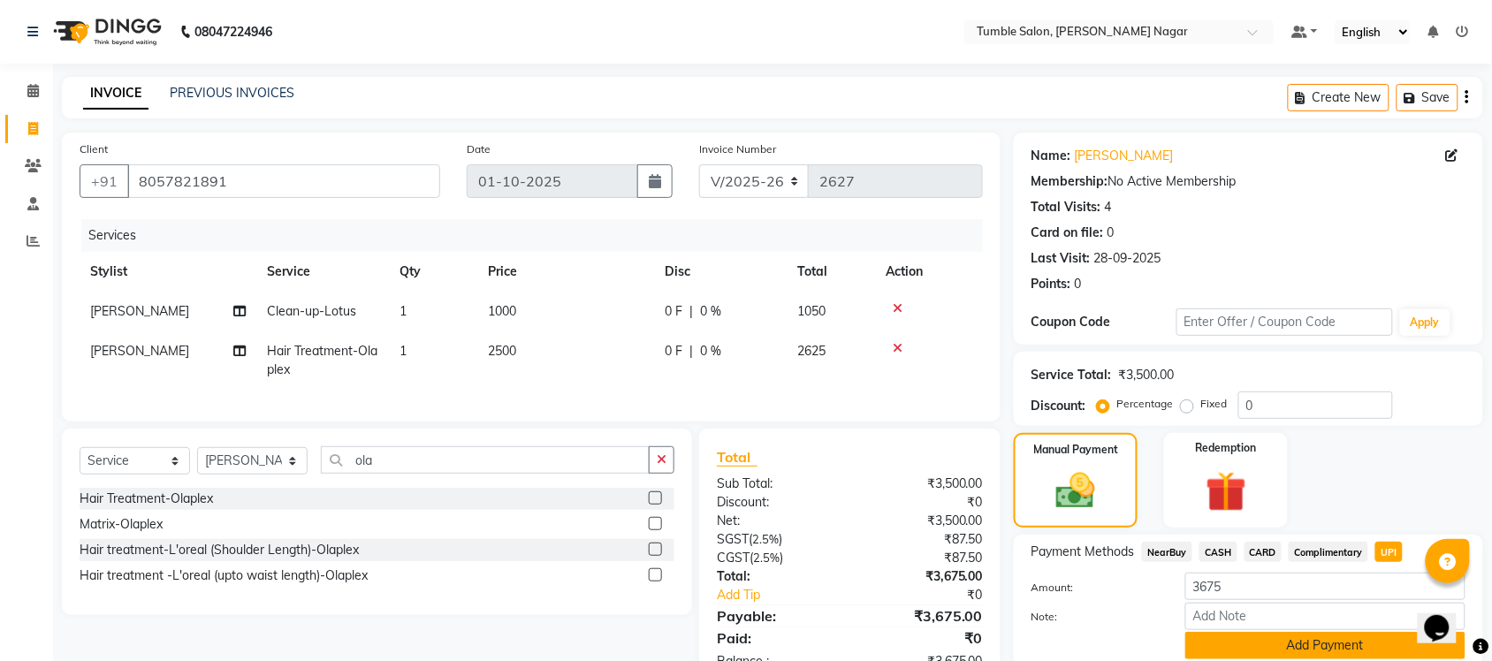
scroll to position [69, 0]
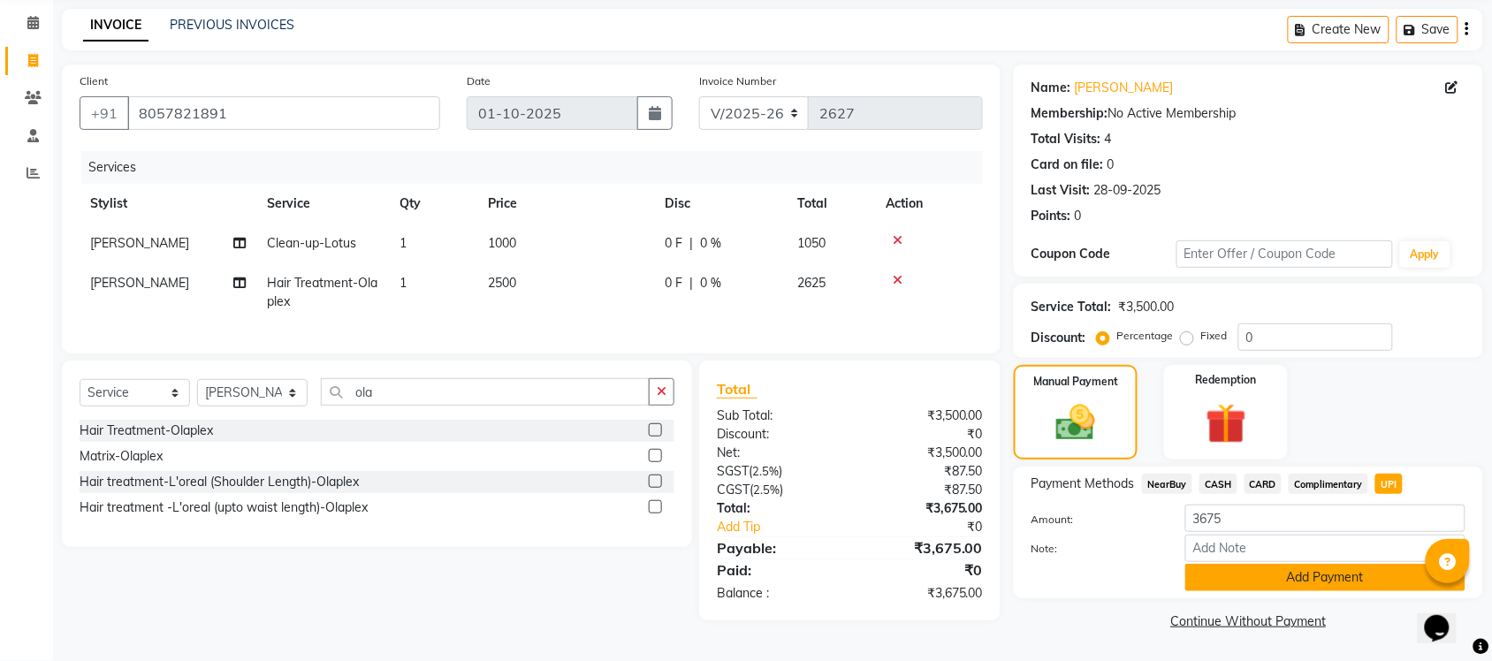
click at [1291, 582] on button "Add Payment" at bounding box center [1325, 577] width 280 height 27
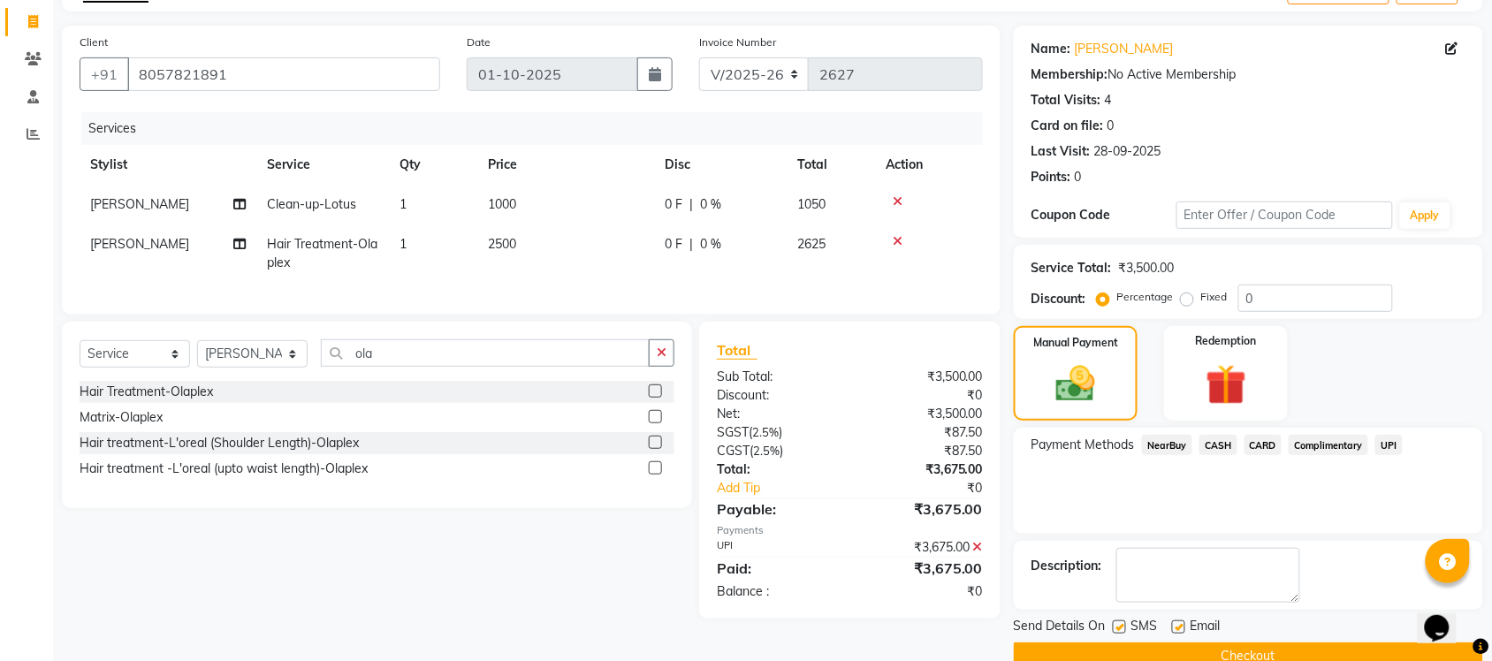
scroll to position [142, 0]
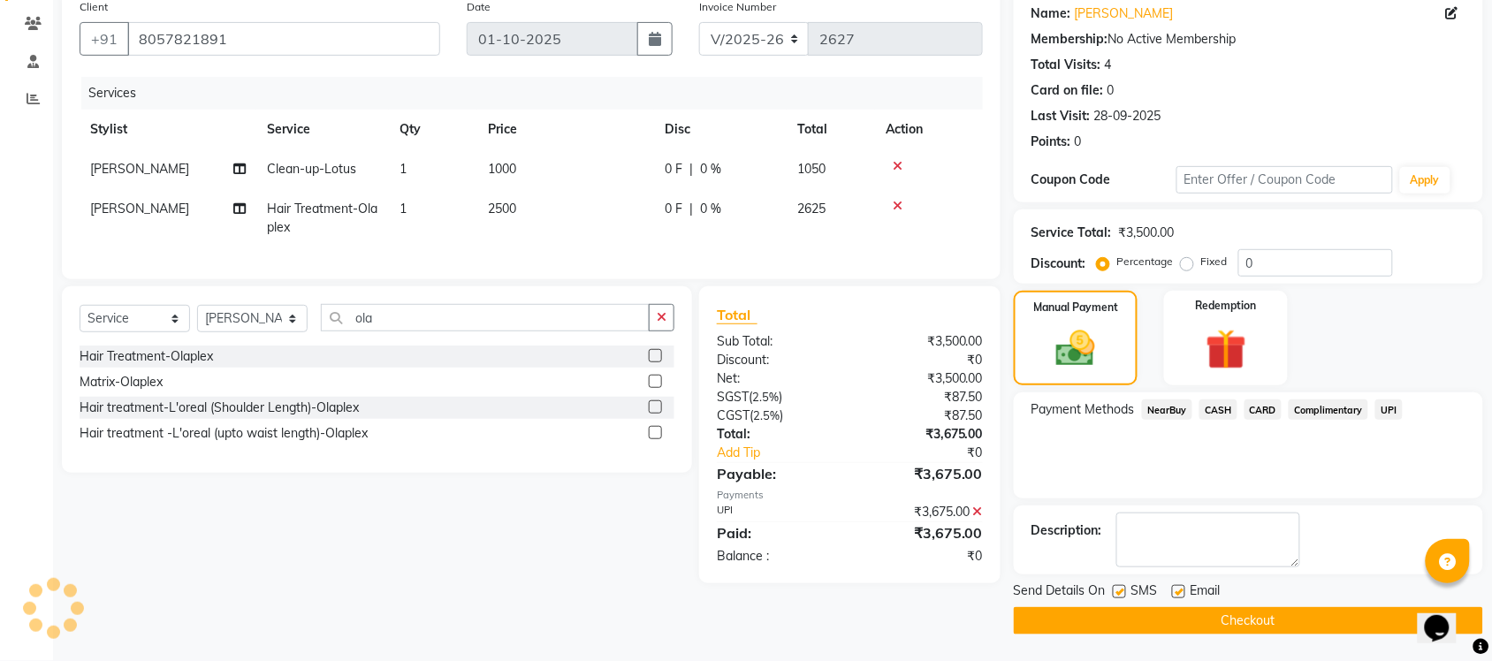
click at [1279, 619] on button "Checkout" at bounding box center [1248, 620] width 469 height 27
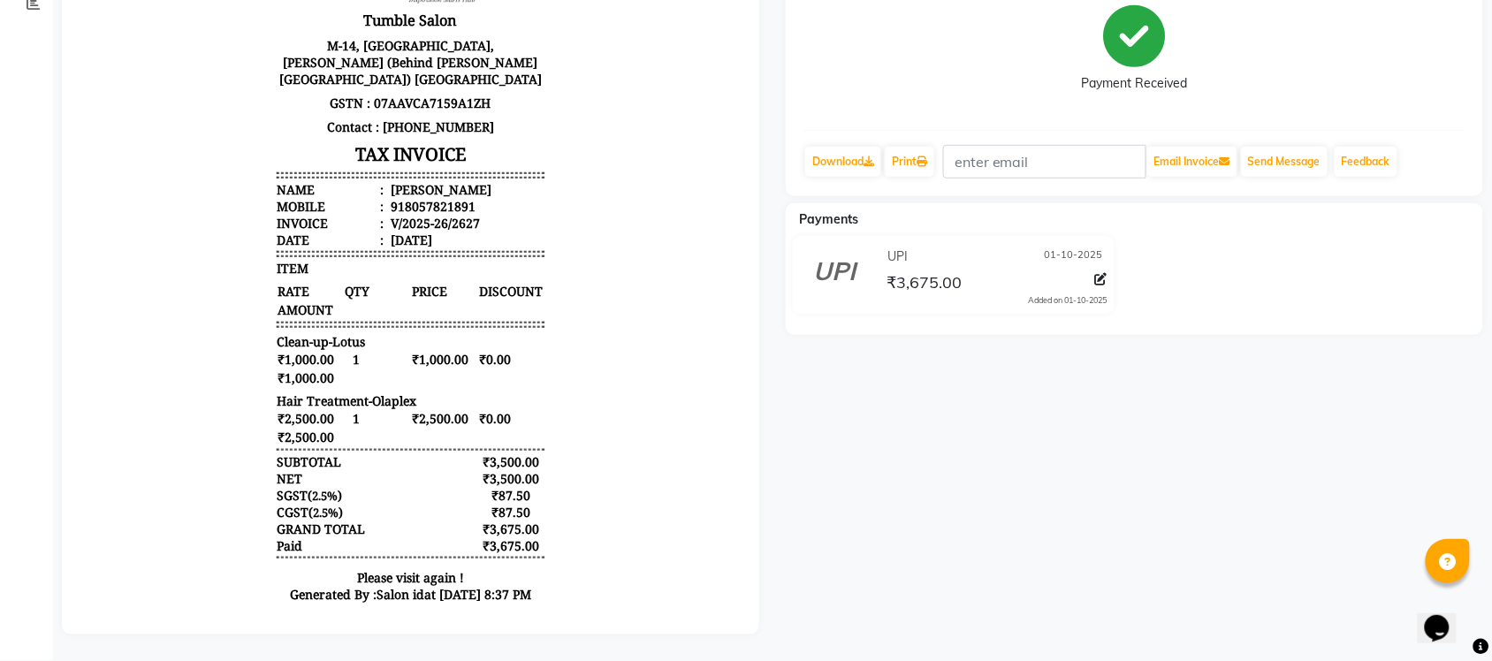
scroll to position [253, 0]
select select "service"
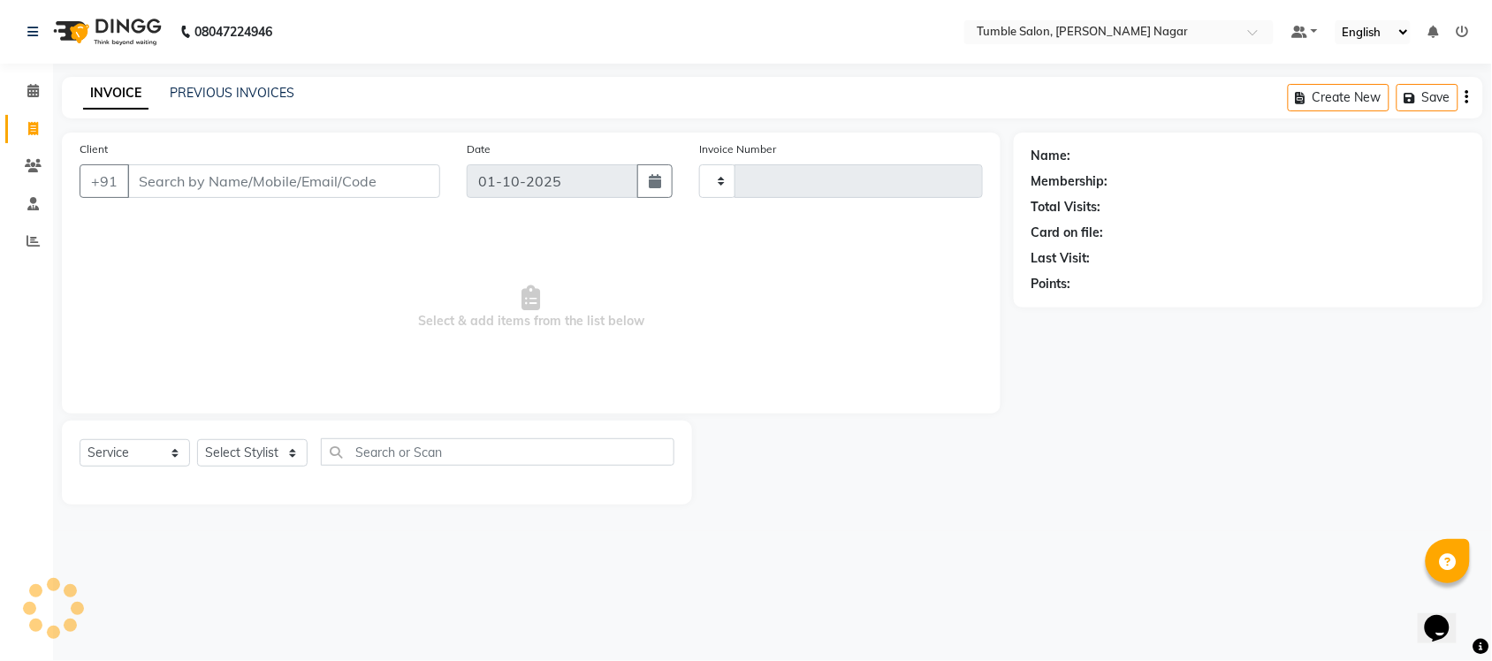
type input "2628"
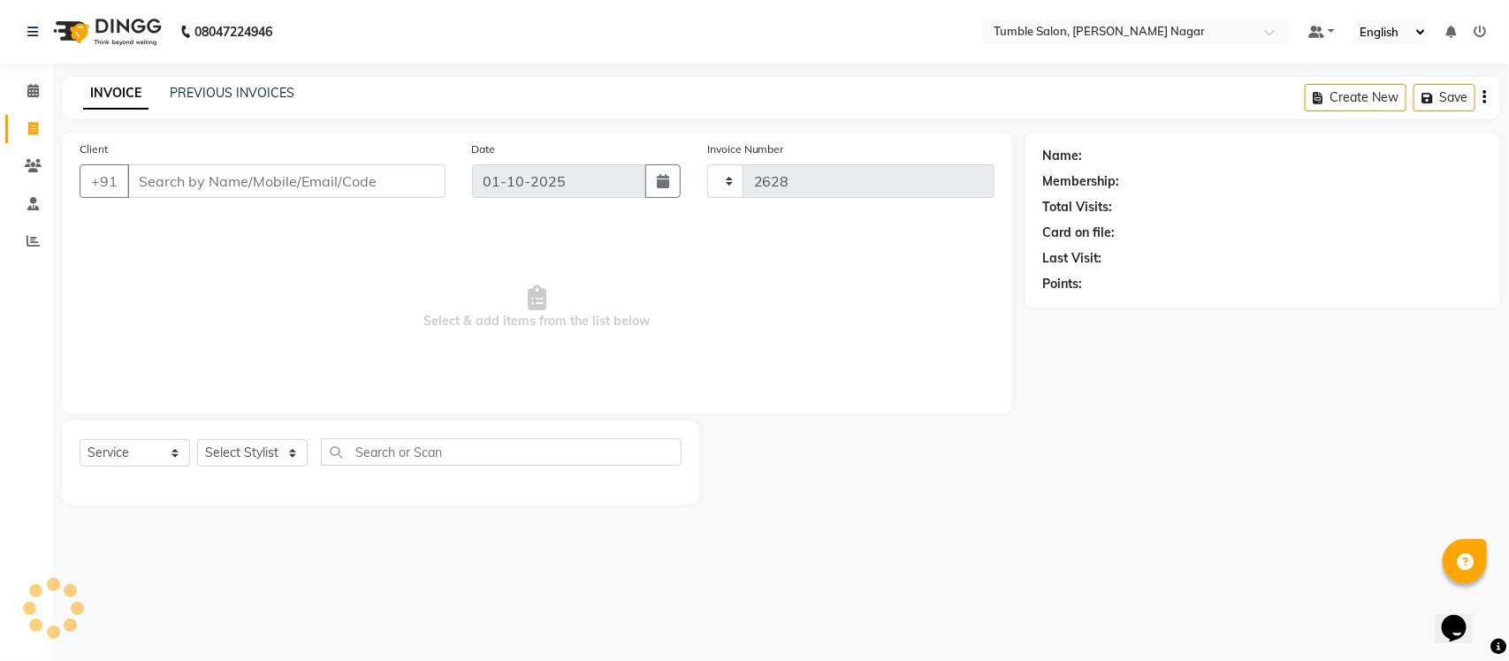
select select "8207"
click at [219, 93] on link "PREVIOUS INVOICES" at bounding box center [232, 93] width 125 height 16
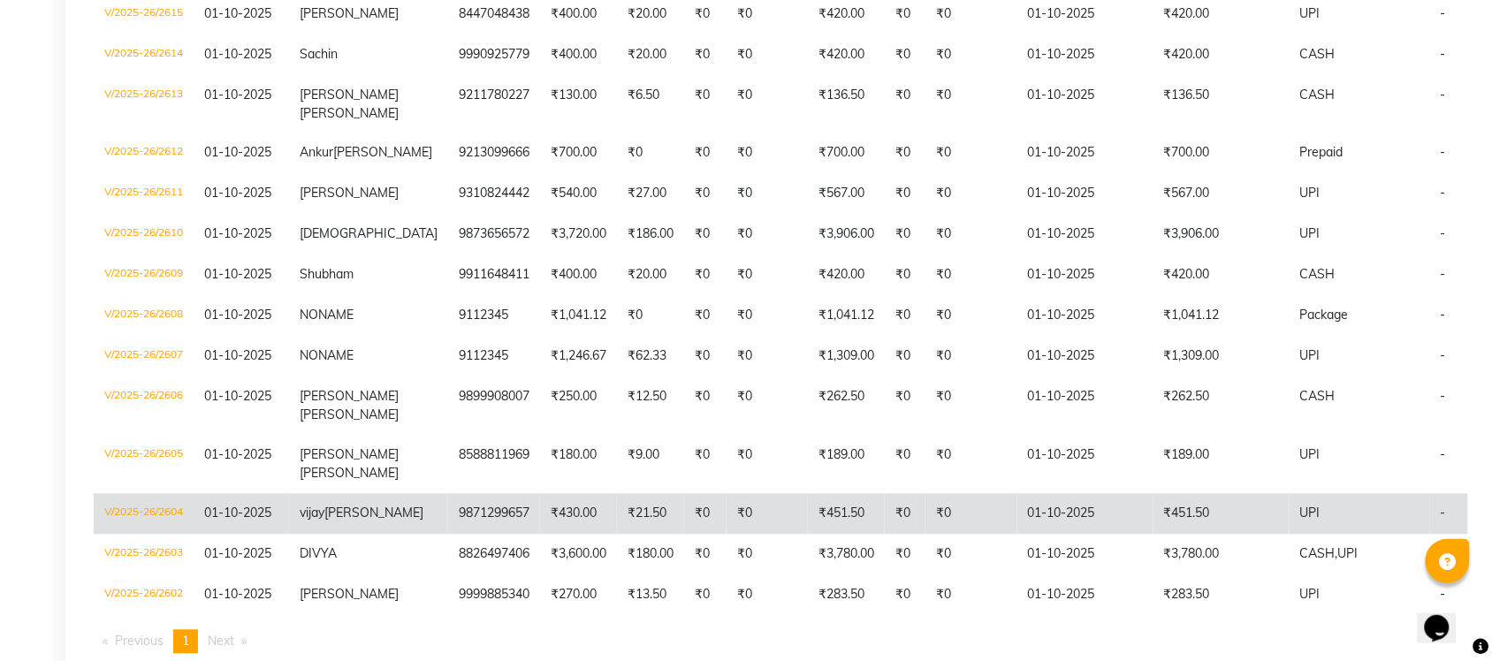
scroll to position [894, 0]
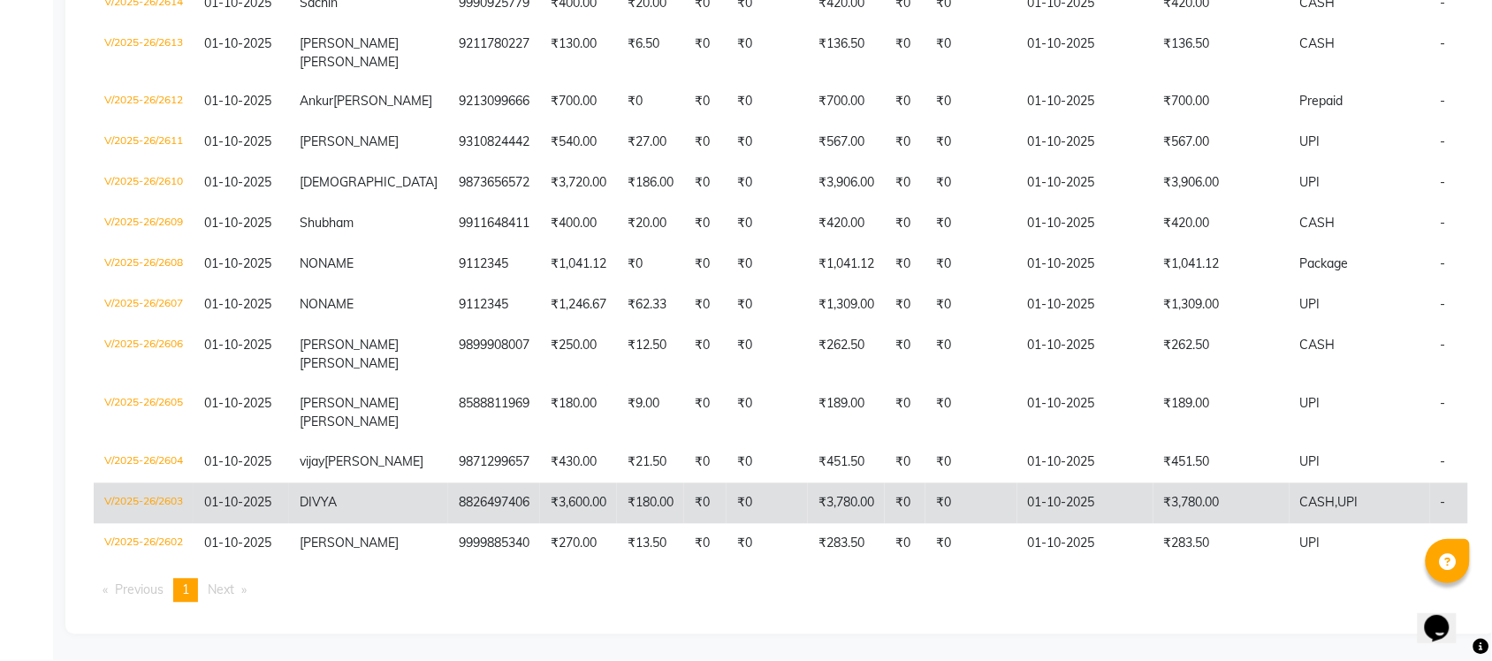
click at [1196, 483] on td "₹3,780.00" at bounding box center [1221, 503] width 136 height 41
